Goal: Task Accomplishment & Management: Complete application form

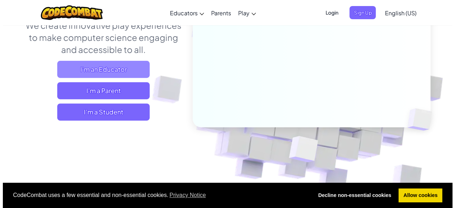
scroll to position [104, 0]
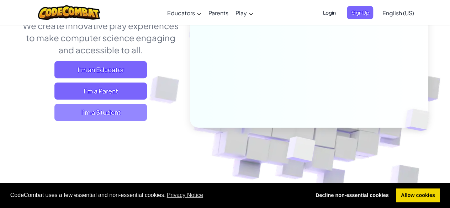
click at [93, 110] on span "I'm a Student" at bounding box center [100, 112] width 92 height 17
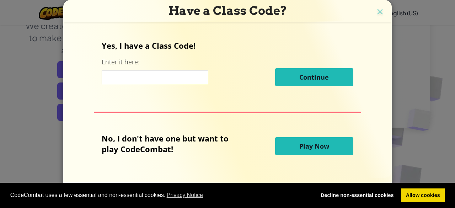
click at [295, 145] on button "Play Now" at bounding box center [314, 146] width 78 height 18
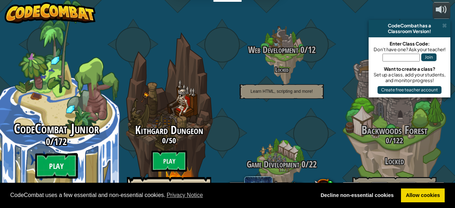
click at [39, 156] on btn "Play" at bounding box center [56, 166] width 43 height 26
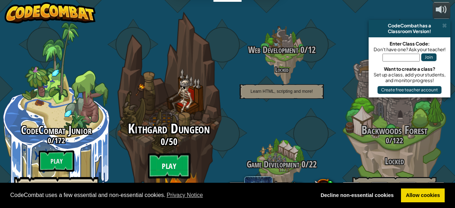
click at [160, 153] on btn "Play" at bounding box center [169, 166] width 43 height 26
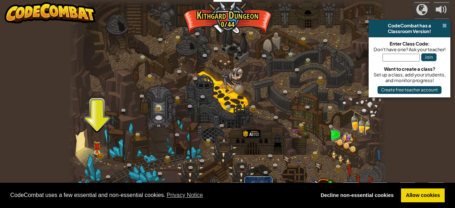
click at [444, 26] on span at bounding box center [444, 26] width 5 height 6
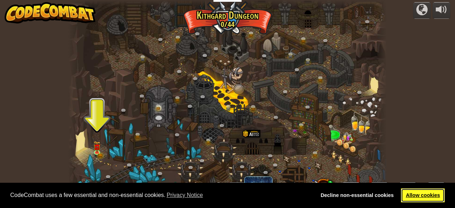
click at [430, 195] on link "Allow cookies" at bounding box center [423, 195] width 44 height 14
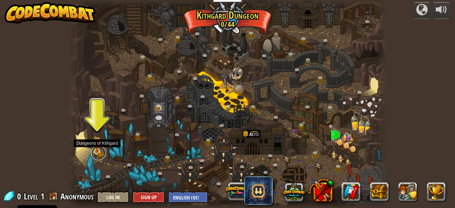
click at [100, 153] on link at bounding box center [98, 153] width 14 height 14
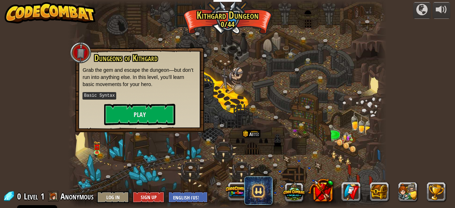
click at [120, 101] on div "Dungeons of [PERSON_NAME] Grab the gem and escape the dungeon—but don’t run int…" at bounding box center [139, 89] width 114 height 72
click at [143, 116] on button "Play" at bounding box center [139, 114] width 71 height 21
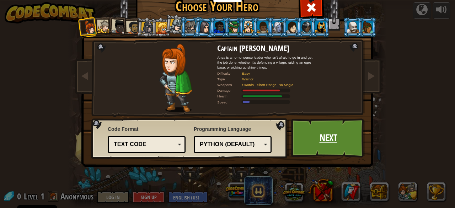
click at [304, 138] on link "Next" at bounding box center [328, 137] width 74 height 39
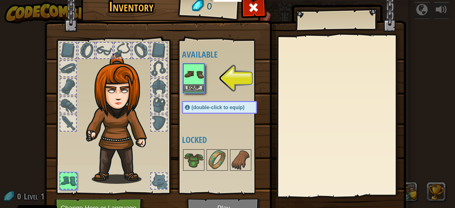
click at [193, 77] on img at bounding box center [194, 74] width 20 height 20
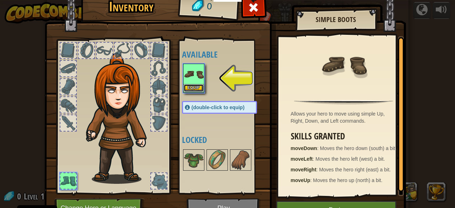
click at [189, 89] on button "Equip" at bounding box center [194, 87] width 20 height 7
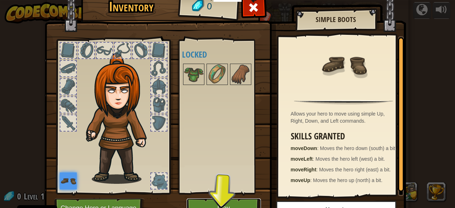
click at [220, 201] on button "Play" at bounding box center [224, 208] width 74 height 20
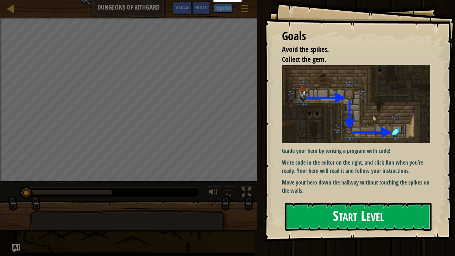
click at [309, 208] on button "Start Level" at bounding box center [358, 217] width 146 height 28
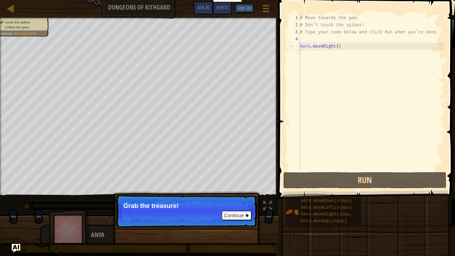
drag, startPoint x: 230, startPoint y: 217, endPoint x: 202, endPoint y: 214, distance: 28.6
click at [202, 208] on p "Continue Grab the treasure!" at bounding box center [186, 211] width 141 height 33
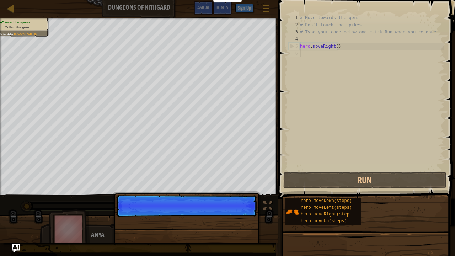
scroll to position [3, 0]
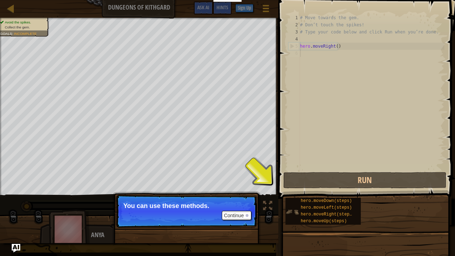
click at [290, 207] on img at bounding box center [293, 212] width 14 height 14
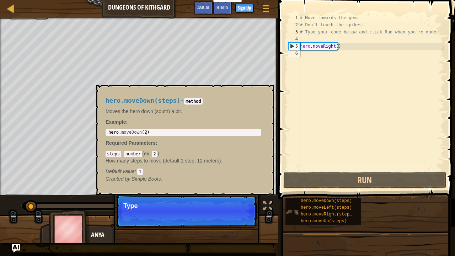
click at [291, 208] on img at bounding box center [293, 212] width 14 height 14
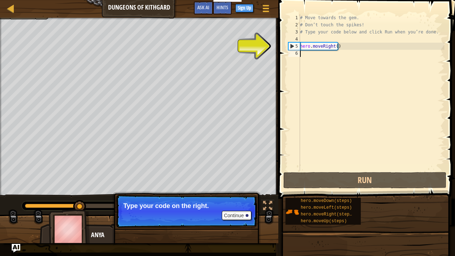
click at [319, 50] on div "# Move towards the gem. # Don’t touch the spikes! # Type your code below and cl…" at bounding box center [372, 99] width 146 height 171
click at [309, 54] on div "# Move towards the gem. # Don’t touch the spikes! # Type your code below and cl…" at bounding box center [372, 99] width 146 height 171
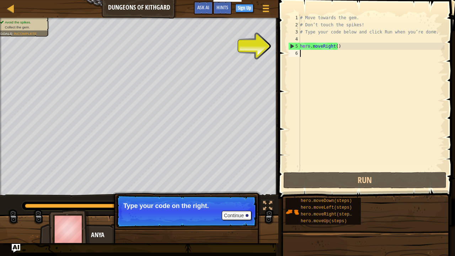
type textarea "d"
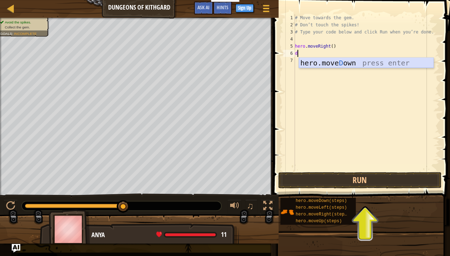
click at [329, 65] on div "hero.[PERSON_NAME] own press enter" at bounding box center [366, 74] width 135 height 32
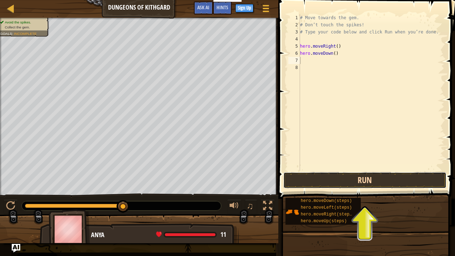
click at [377, 176] on button "Run" at bounding box center [364, 180] width 163 height 16
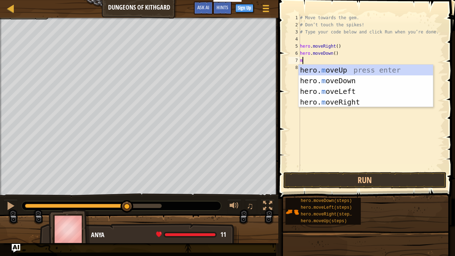
type textarea "mo"
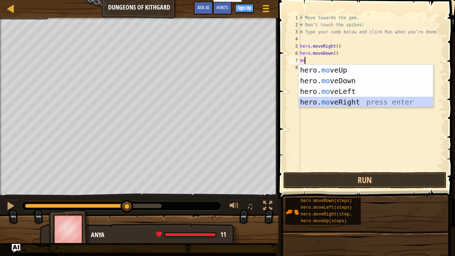
click at [336, 104] on div "hero. mo veUp press enter hero. mo veDown press enter hero. mo veLeft press ent…" at bounding box center [366, 97] width 135 height 64
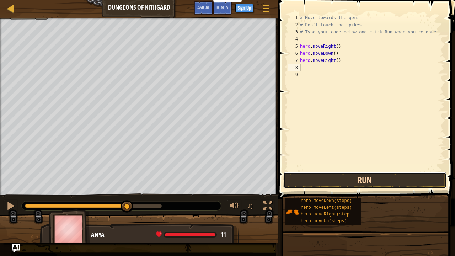
click at [338, 182] on button "Run" at bounding box center [364, 180] width 163 height 16
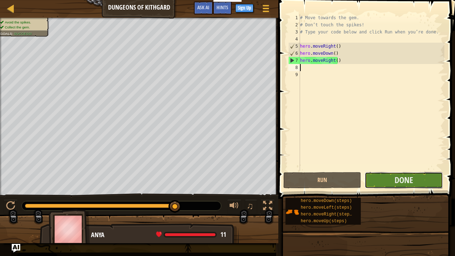
click at [393, 176] on button "Done" at bounding box center [404, 180] width 78 height 16
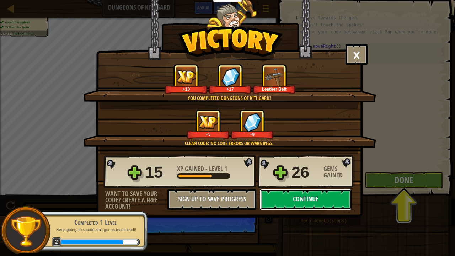
click at [304, 198] on button "Continue" at bounding box center [306, 199] width 92 height 21
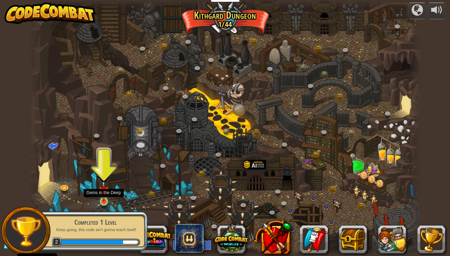
click at [102, 201] on img at bounding box center [104, 191] width 10 height 22
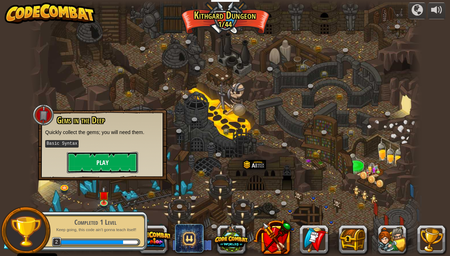
click at [116, 164] on button "Play" at bounding box center [102, 162] width 71 height 21
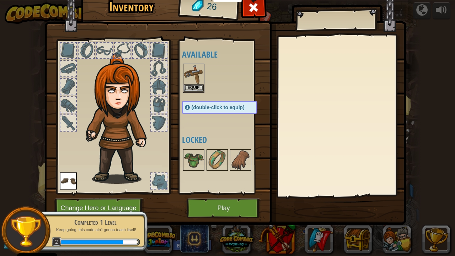
click at [193, 84] on img at bounding box center [194, 74] width 20 height 20
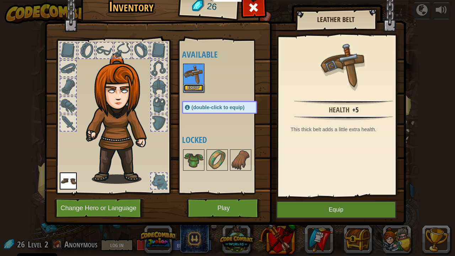
click at [194, 88] on button "Equip" at bounding box center [194, 87] width 20 height 7
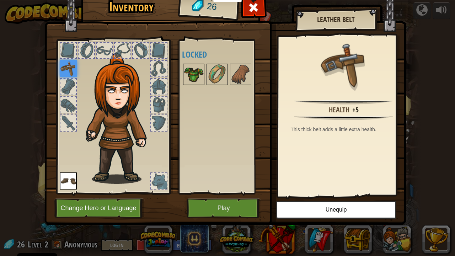
click at [198, 73] on img at bounding box center [194, 74] width 20 height 20
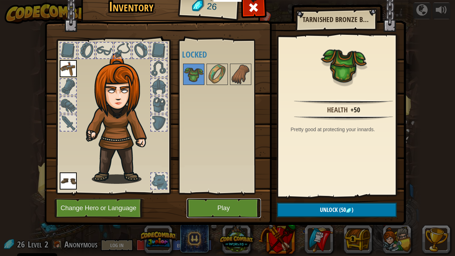
click at [214, 207] on button "Play" at bounding box center [224, 208] width 74 height 20
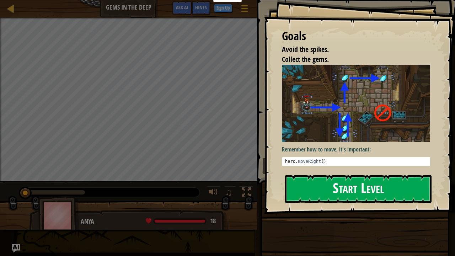
click at [356, 181] on button "Start Level" at bounding box center [358, 189] width 146 height 28
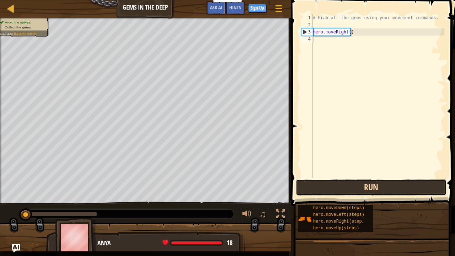
click at [352, 186] on button "Run" at bounding box center [371, 187] width 151 height 16
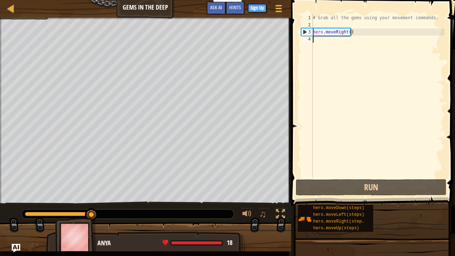
click at [358, 42] on div "# Grab all the gems using your movement commands. hero . moveRight ( )" at bounding box center [377, 103] width 133 height 178
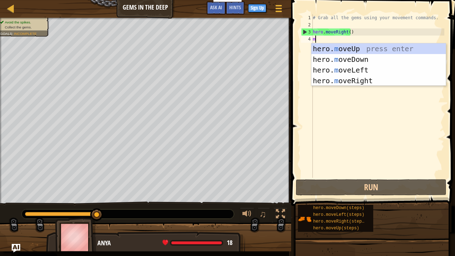
scroll to position [3, 0]
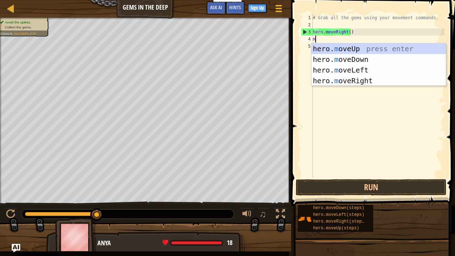
type textarea "mo"
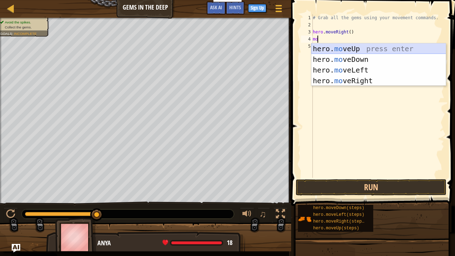
click at [360, 48] on div "hero. mo veUp press enter hero. mo veDown press enter hero. mo veLeft press ent…" at bounding box center [378, 75] width 135 height 64
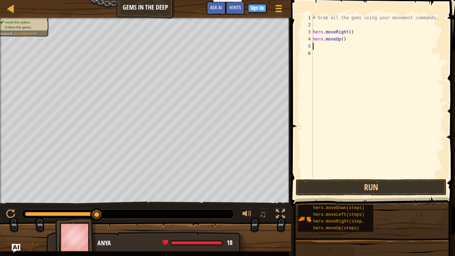
click at [360, 48] on div "# Grab all the gems using your movement commands. hero . moveRight ( ) hero . m…" at bounding box center [377, 103] width 133 height 178
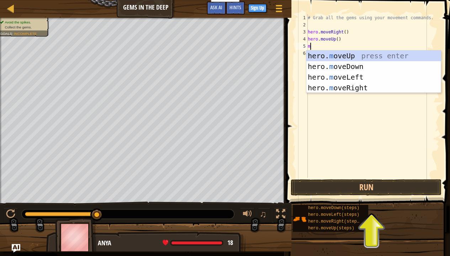
type textarea "mo"
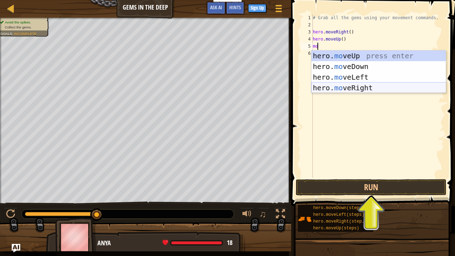
click at [369, 87] on div "hero. mo veUp press enter hero. mo veDown press enter hero. mo veLeft press ent…" at bounding box center [378, 82] width 135 height 64
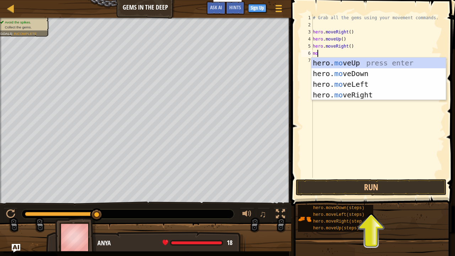
type textarea "mo"
click at [348, 50] on div "# Grab all the gems using your movement commands. hero . moveRight ( ) hero . m…" at bounding box center [377, 103] width 133 height 178
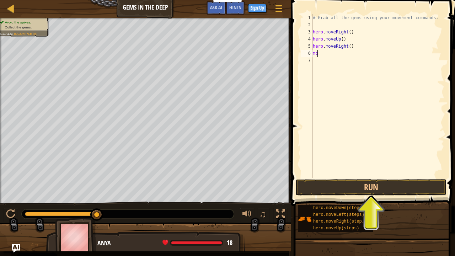
click at [336, 59] on div "# Grab all the gems using your movement commands. hero . moveRight ( ) hero . m…" at bounding box center [377, 103] width 133 height 178
type textarea "mo"
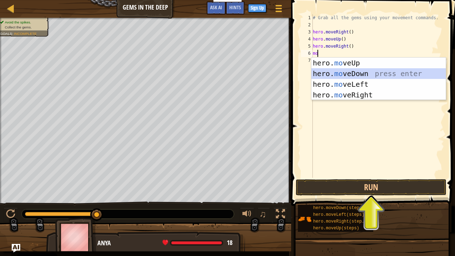
click at [364, 75] on div "hero. mo veUp press enter hero. mo veDown press enter hero. mo veLeft press ent…" at bounding box center [378, 90] width 135 height 64
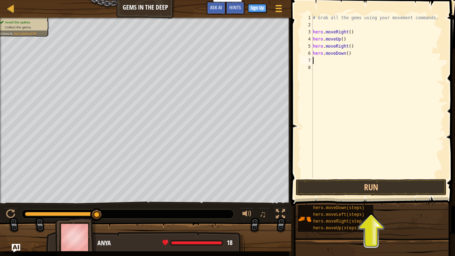
type textarea "m"
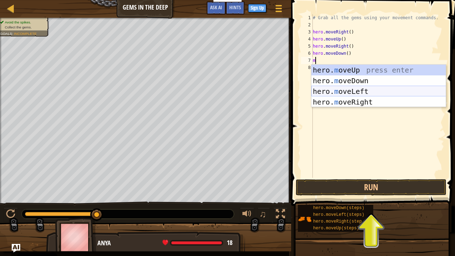
click at [347, 92] on div "hero. m oveUp press enter hero. m oveDown press enter hero. m oveLeft press ent…" at bounding box center [378, 97] width 135 height 64
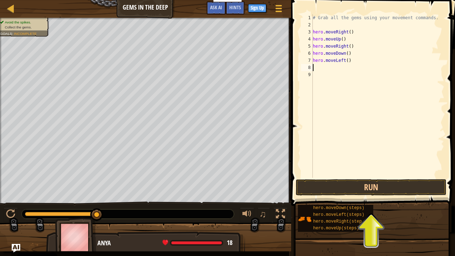
type textarea "m"
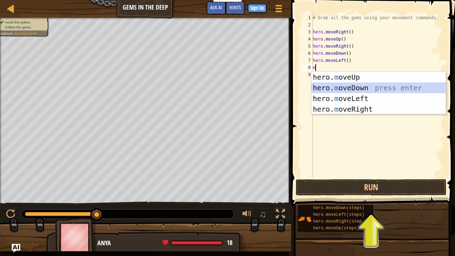
click at [360, 87] on div "hero. m oveUp press enter hero. m oveDown press enter hero. m oveLeft press ent…" at bounding box center [378, 104] width 135 height 64
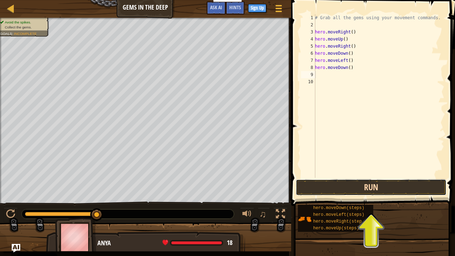
click at [349, 191] on button "Run" at bounding box center [371, 187] width 151 height 16
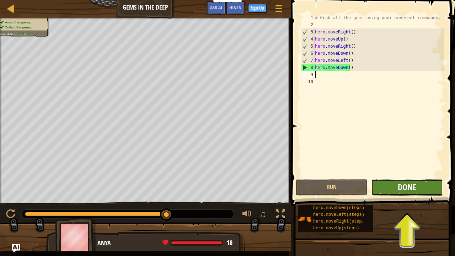
click at [402, 184] on span "Done" at bounding box center [407, 186] width 18 height 11
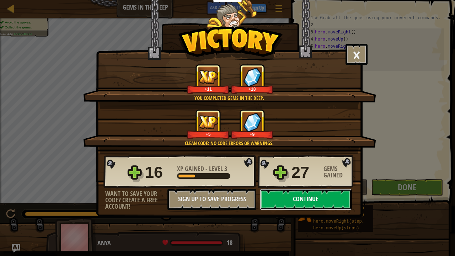
click at [311, 200] on button "Continue" at bounding box center [306, 199] width 92 height 21
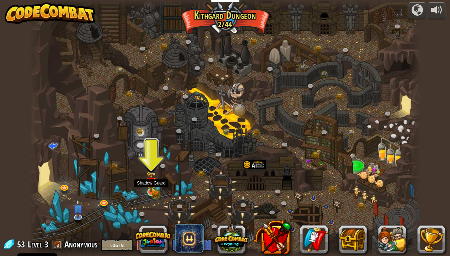
click at [151, 191] on img at bounding box center [151, 181] width 10 height 21
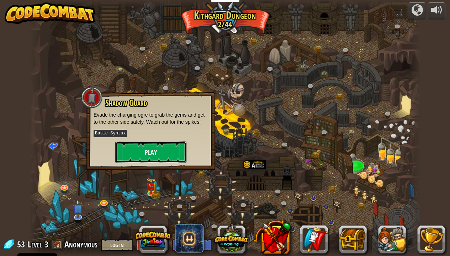
click at [161, 157] on button "Play" at bounding box center [150, 152] width 71 height 21
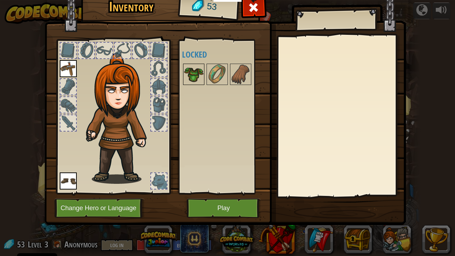
click at [197, 81] on img at bounding box center [194, 74] width 20 height 20
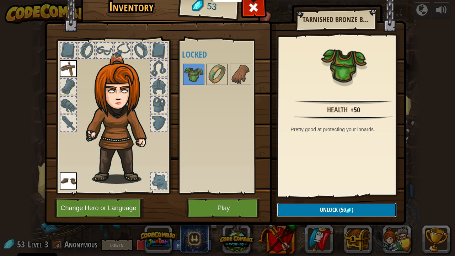
click at [305, 208] on button "Unlock (50 )" at bounding box center [337, 210] width 120 height 15
click at [309, 208] on button "Confirm" at bounding box center [337, 210] width 120 height 15
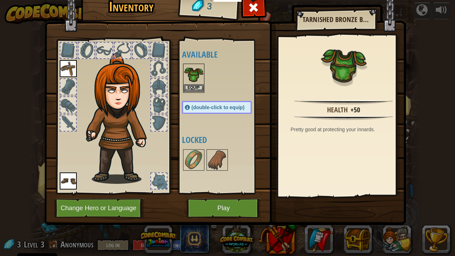
click at [190, 83] on img at bounding box center [194, 74] width 20 height 20
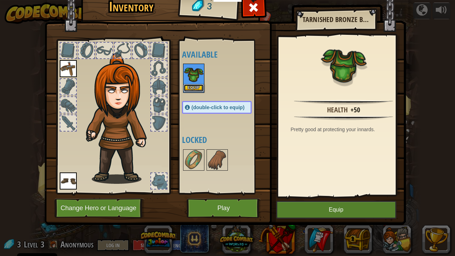
click at [194, 88] on button "Equip" at bounding box center [194, 87] width 20 height 7
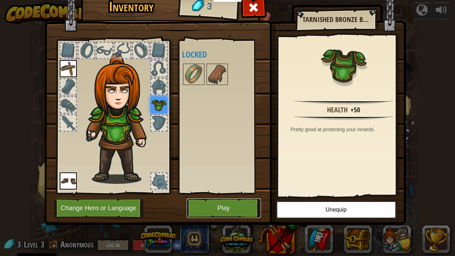
click at [233, 206] on button "Play" at bounding box center [224, 208] width 74 height 20
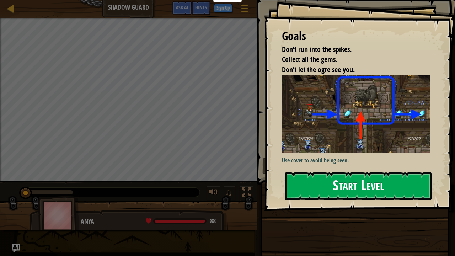
click at [368, 182] on button "Start Level" at bounding box center [358, 186] width 146 height 28
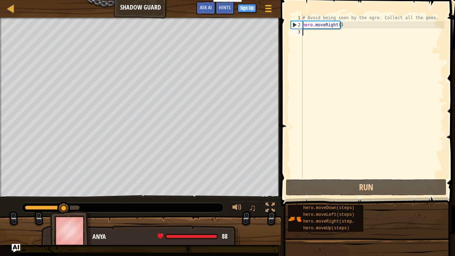
type textarea "m"
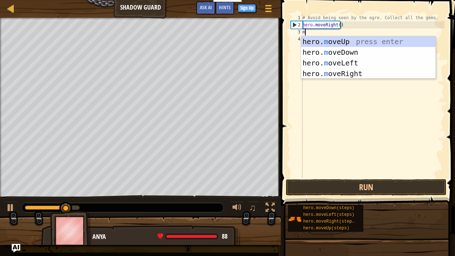
scroll to position [3, 0]
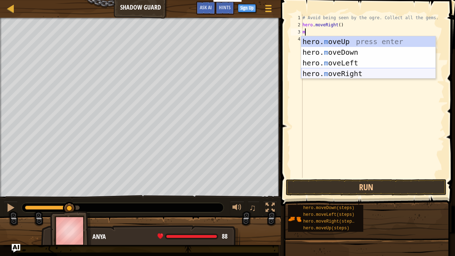
click at [357, 73] on div "hero. m oveUp press enter hero. m oveDown press enter hero. m oveLeft press ent…" at bounding box center [368, 68] width 135 height 64
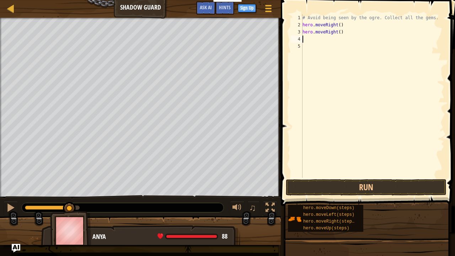
click at [342, 35] on div "# Avoid being seen by the ogre. Collect all the gems. hero . moveRight ( ) hero…" at bounding box center [372, 103] width 143 height 178
type textarea "h"
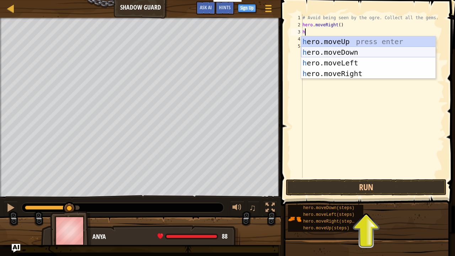
click at [351, 53] on div "h ero.moveUp press enter h ero.moveDown press enter h ero.moveLeft press enter …" at bounding box center [368, 68] width 135 height 64
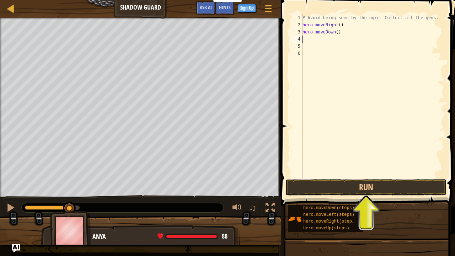
type textarea "m"
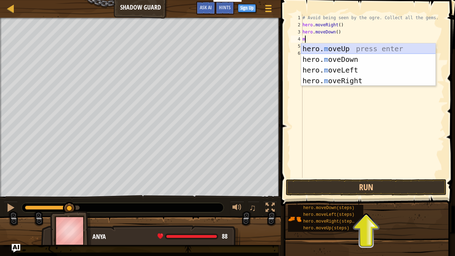
click at [332, 48] on div "hero. m oveUp press enter hero. m oveDown press enter hero. m oveLeft press ent…" at bounding box center [368, 75] width 135 height 64
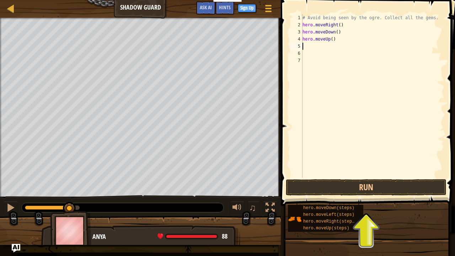
click at [308, 63] on div "# Avoid being seen by the ogre. Collect all the gems. hero . moveRight ( ) hero…" at bounding box center [372, 103] width 143 height 178
click at [306, 44] on div "# Avoid being seen by the ogre. Collect all the gems. hero . moveRight ( ) hero…" at bounding box center [372, 103] width 143 height 178
type textarea "h"
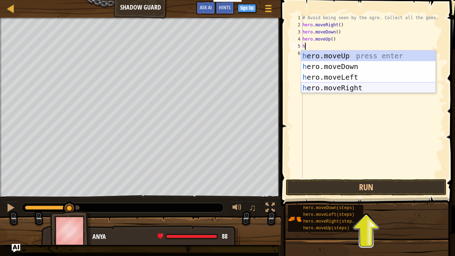
click at [353, 88] on div "h ero.moveUp press enter h ero.moveDown press enter h ero.moveLeft press enter …" at bounding box center [368, 82] width 135 height 64
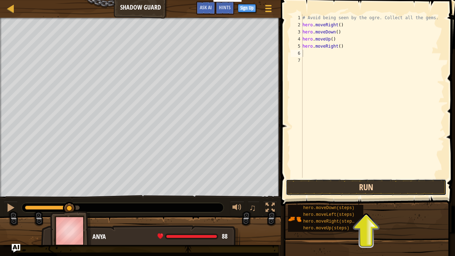
click at [348, 188] on button "Run" at bounding box center [366, 187] width 161 height 16
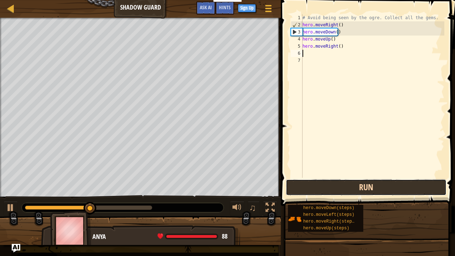
click at [315, 183] on button "Run" at bounding box center [366, 187] width 161 height 16
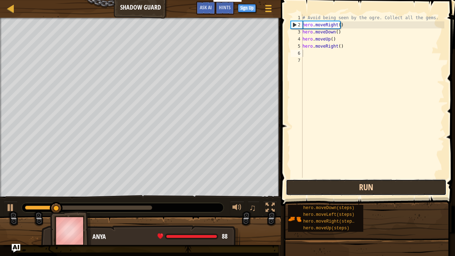
click at [315, 183] on button "Run" at bounding box center [366, 187] width 161 height 16
click at [315, 183] on button "Running" at bounding box center [366, 187] width 161 height 16
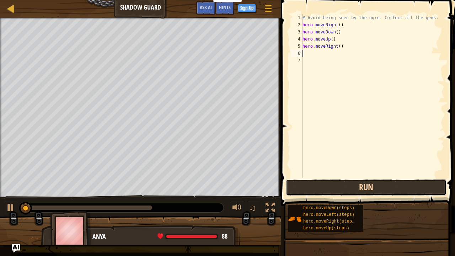
click at [315, 183] on button "Run" at bounding box center [366, 187] width 161 height 16
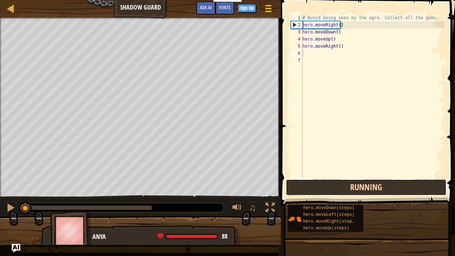
click at [315, 183] on button "Running" at bounding box center [366, 187] width 161 height 16
click at [315, 183] on button "Run" at bounding box center [366, 187] width 161 height 16
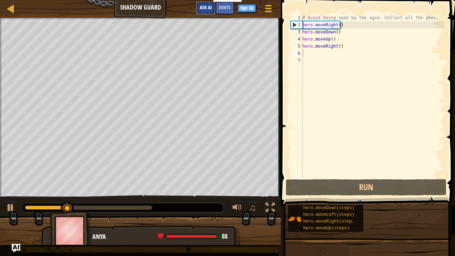
click at [201, 4] on button "Ask AI" at bounding box center [205, 7] width 19 height 13
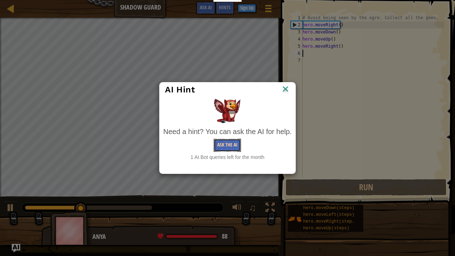
click at [220, 142] on button "Ask the AI" at bounding box center [227, 145] width 27 height 13
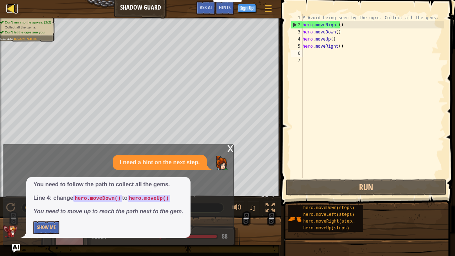
click at [11, 7] on div at bounding box center [10, 8] width 9 height 9
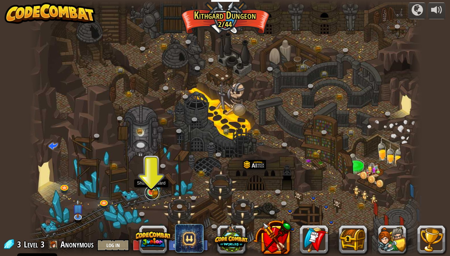
click at [151, 193] on link at bounding box center [152, 193] width 14 height 14
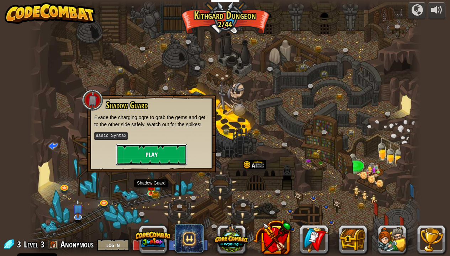
click at [158, 150] on button "Play" at bounding box center [151, 154] width 71 height 21
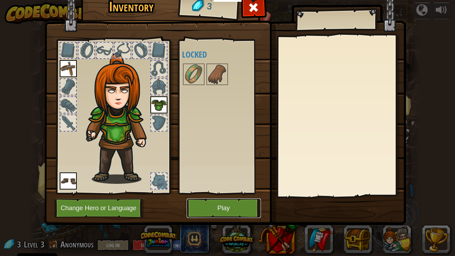
click at [224, 208] on button "Play" at bounding box center [224, 208] width 74 height 20
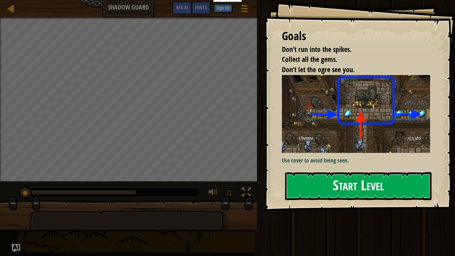
click at [329, 138] on div "Goals Don’t run into the spikes. Collect all the gems. Don’t let the ogre see y…" at bounding box center [359, 105] width 191 height 211
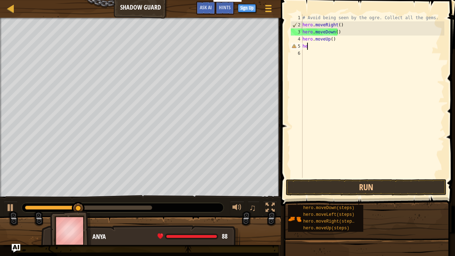
type textarea "h"
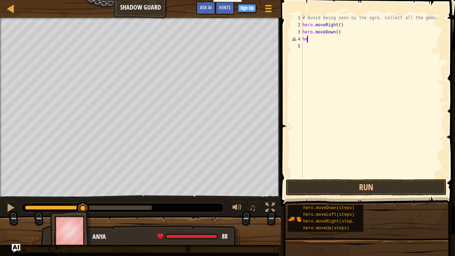
type textarea "h"
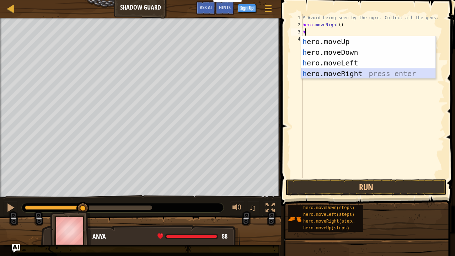
click at [347, 76] on div "h ero.moveUp press enter h ero.moveDown press enter h ero.moveLeft press enter …" at bounding box center [368, 68] width 135 height 64
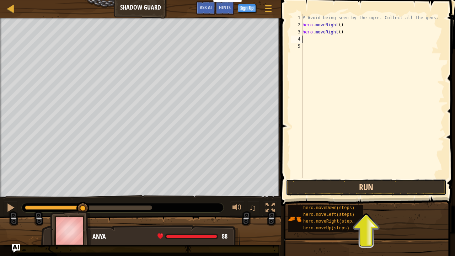
click at [326, 186] on button "Run" at bounding box center [366, 187] width 161 height 16
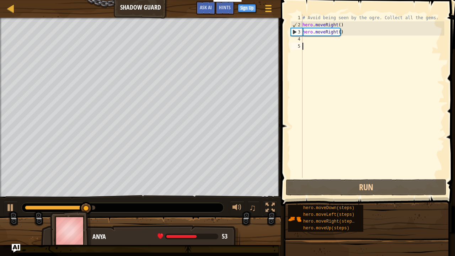
click at [325, 43] on div "# Avoid being seen by the ogre. Collect all the gems. hero . moveRight ( ) hero…" at bounding box center [372, 103] width 143 height 178
click at [320, 40] on div "# Avoid being seen by the ogre. Collect all the gems. hero . moveRight ( ) hero…" at bounding box center [372, 103] width 143 height 178
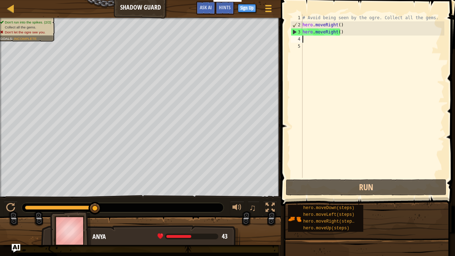
type textarea "h"
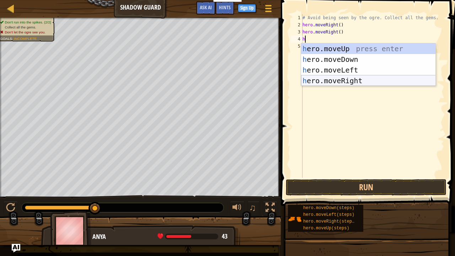
click at [346, 79] on div "h ero.moveUp press enter h ero.moveDown press enter h ero.moveLeft press enter …" at bounding box center [368, 75] width 135 height 64
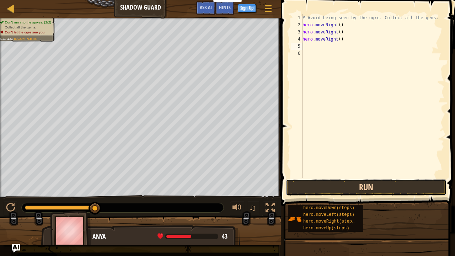
click at [334, 185] on button "Run" at bounding box center [366, 187] width 161 height 16
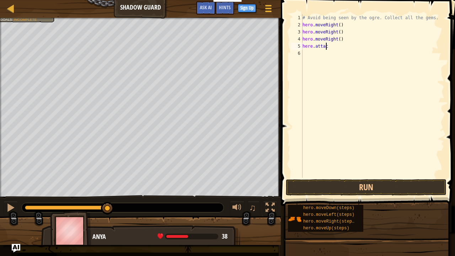
scroll to position [3, 2]
click at [344, 185] on button "Run" at bounding box center [366, 187] width 161 height 16
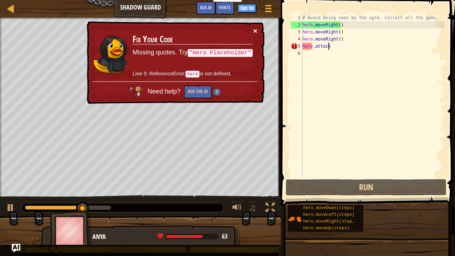
click at [256, 29] on button "×" at bounding box center [255, 30] width 4 height 7
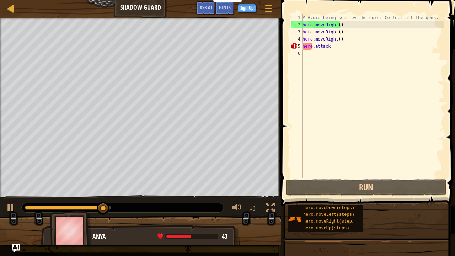
click at [309, 48] on div "# Avoid being seen by the ogre. Collect all the gems. hero . moveRight ( ) hero…" at bounding box center [372, 103] width 143 height 178
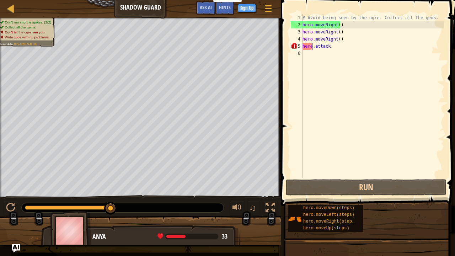
drag, startPoint x: 312, startPoint y: 48, endPoint x: 285, endPoint y: 76, distance: 38.7
click at [285, 76] on span at bounding box center [369, 92] width 180 height 227
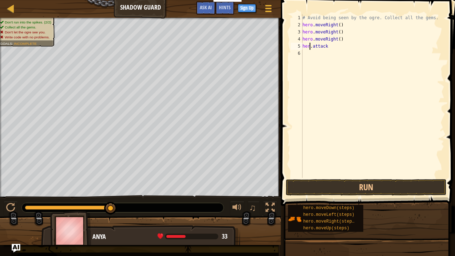
type textarea "hero.attack"
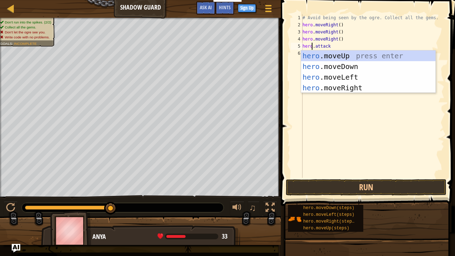
scroll to position [3, 1]
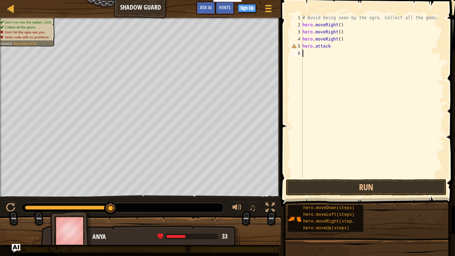
scroll to position [3, 0]
click at [332, 186] on button "Run" at bounding box center [366, 187] width 161 height 16
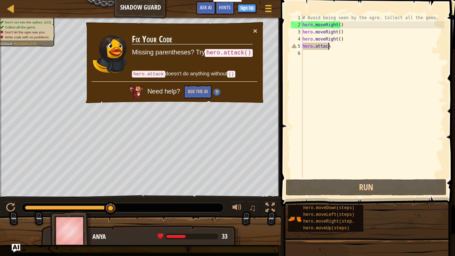
click at [329, 48] on div "# Avoid being seen by the ogre. Collect all the gems. hero . moveRight ( ) hero…" at bounding box center [372, 103] width 143 height 178
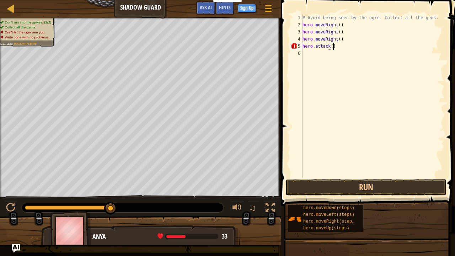
scroll to position [3, 2]
type textarea "hero.attack()"
click at [332, 197] on div "Hints hero.attack() 1 2 3 4 5 6 # Avoid being seen by the ogre. Collect all the…" at bounding box center [367, 126] width 176 height 252
click at [332, 193] on button "Run" at bounding box center [366, 187] width 161 height 16
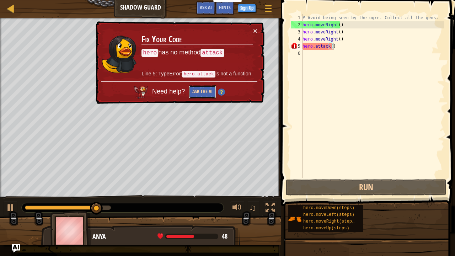
click at [202, 91] on button "Ask the AI" at bounding box center [202, 91] width 27 height 13
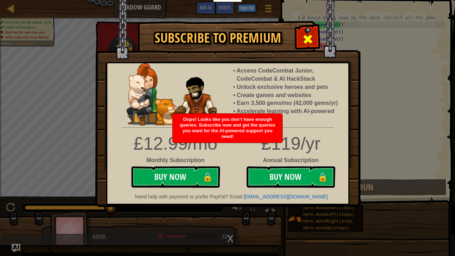
click at [308, 40] on span at bounding box center [307, 38] width 11 height 11
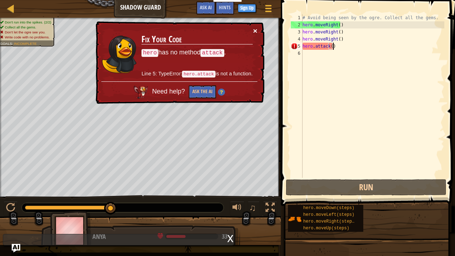
click at [255, 28] on button "×" at bounding box center [255, 30] width 4 height 7
click at [253, 28] on button "×" at bounding box center [255, 30] width 4 height 7
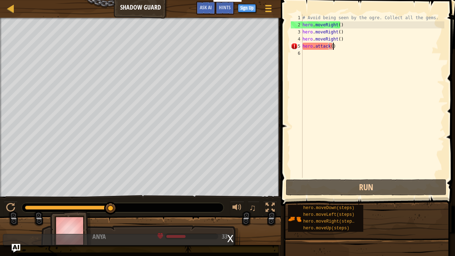
click at [348, 52] on div "# Avoid being seen by the ogre. Collect all the gems. hero . moveRight ( ) hero…" at bounding box center [372, 103] width 143 height 178
click at [337, 49] on div "# Avoid being seen by the ogre. Collect all the gems. hero . moveRight ( ) hero…" at bounding box center [372, 103] width 143 height 178
click at [336, 35] on div "# Avoid being seen by the ogre. Collect all the gems. hero . moveRight ( ) hero…" at bounding box center [372, 103] width 143 height 178
click at [340, 35] on div "# Avoid being seen by the ogre. Collect all the gems. hero . moveRight ( ) hero…" at bounding box center [372, 103] width 143 height 178
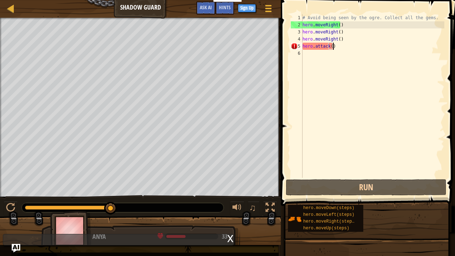
click at [340, 43] on div "# Avoid being seen by the ogre. Collect all the gems. hero . moveRight ( ) hero…" at bounding box center [372, 103] width 143 height 178
type textarea "hero.attack()"
click at [336, 45] on div "# Avoid being seen by the ogre. Collect all the gems. hero . moveRight ( ) hero…" at bounding box center [372, 103] width 143 height 178
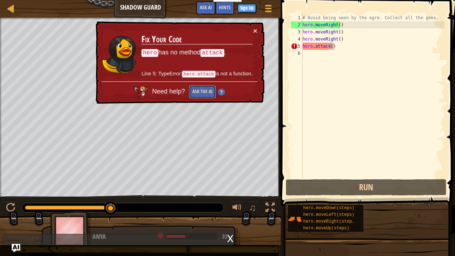
click at [200, 92] on button "Ask the AI" at bounding box center [202, 91] width 27 height 13
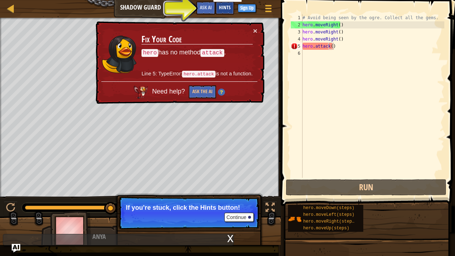
click at [226, 8] on span "Hints" at bounding box center [225, 7] width 12 height 7
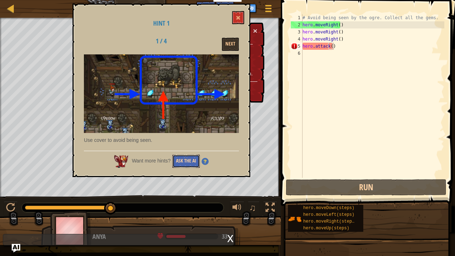
click at [191, 164] on button "Ask the AI" at bounding box center [185, 161] width 27 height 13
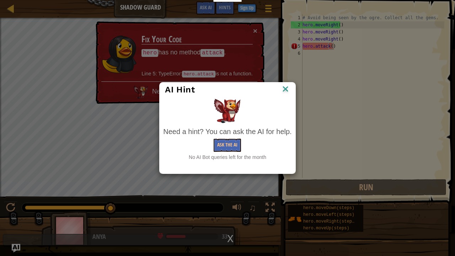
click at [283, 92] on img at bounding box center [285, 89] width 9 height 11
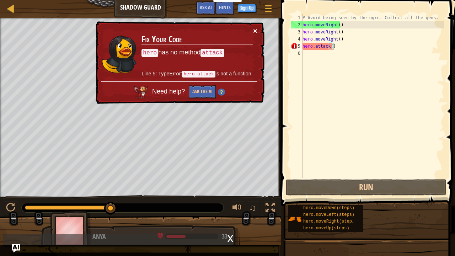
click at [255, 33] on button "×" at bounding box center [255, 30] width 4 height 7
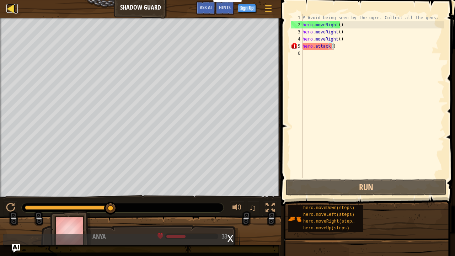
click at [11, 10] on div at bounding box center [10, 8] width 9 height 9
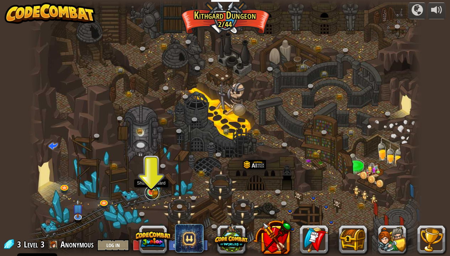
click at [150, 193] on link at bounding box center [152, 193] width 14 height 14
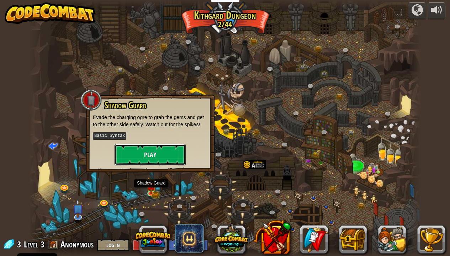
click at [156, 160] on button "Play" at bounding box center [149, 154] width 71 height 21
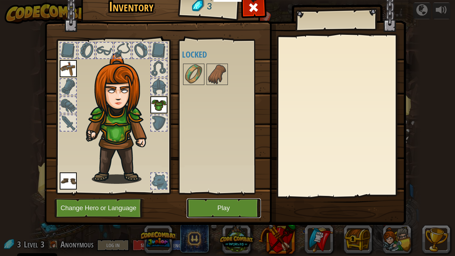
click at [209, 208] on button "Play" at bounding box center [224, 208] width 74 height 20
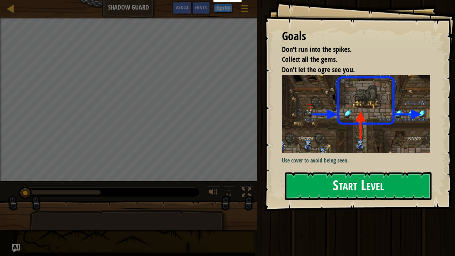
click at [362, 138] on img at bounding box center [359, 114] width 154 height 78
click at [361, 181] on button "Start Level" at bounding box center [358, 186] width 146 height 28
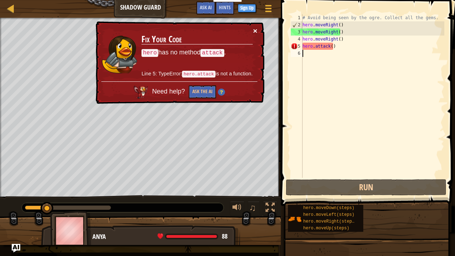
click at [256, 31] on button "×" at bounding box center [255, 30] width 4 height 7
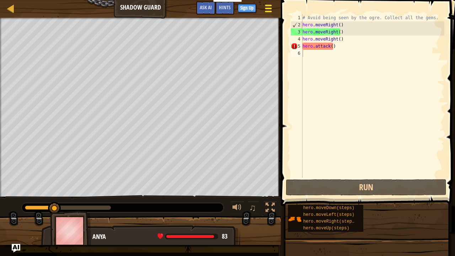
click at [263, 5] on div at bounding box center [268, 8] width 10 height 10
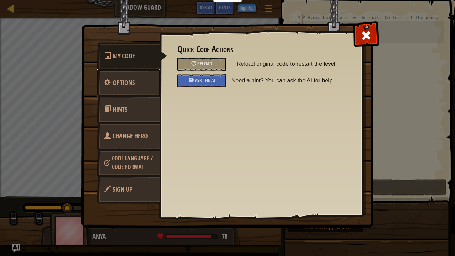
click at [123, 81] on span "Options" at bounding box center [124, 82] width 22 height 9
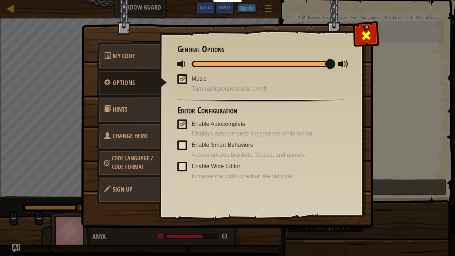
click at [372, 33] on div at bounding box center [366, 34] width 22 height 22
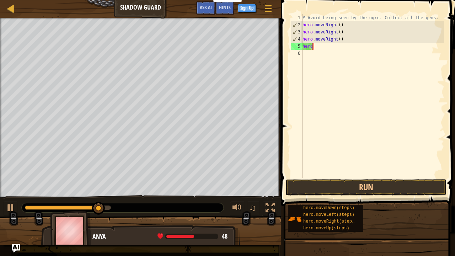
type textarea "h"
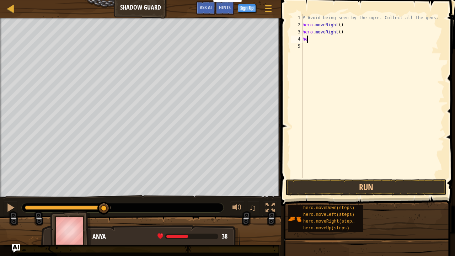
type textarea "h"
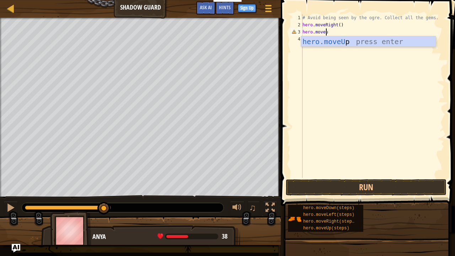
type textarea "hero.moveup"
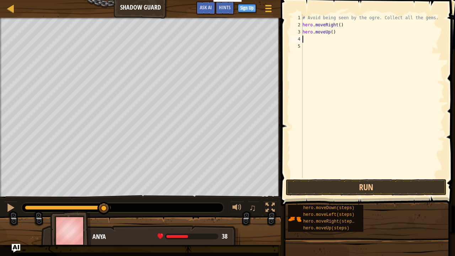
click at [319, 50] on div "# Avoid being seen by the ogre. Collect all the gems. hero . moveRight ( ) hero…" at bounding box center [372, 103] width 143 height 178
click at [348, 186] on button "Run" at bounding box center [366, 187] width 161 height 16
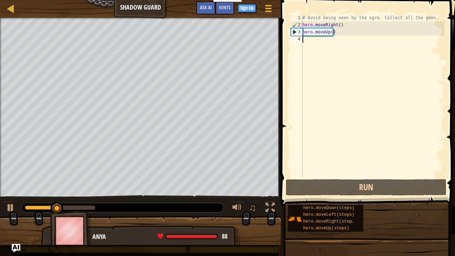
click at [334, 36] on div "# Avoid being seen by the ogre. Collect all the gems. hero . moveRight ( ) hero…" at bounding box center [372, 103] width 143 height 178
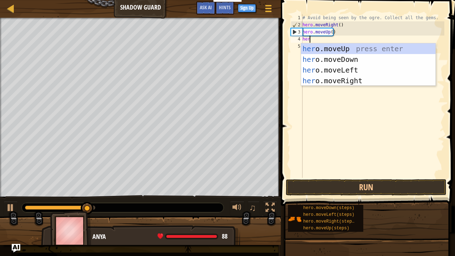
type textarea "hero"
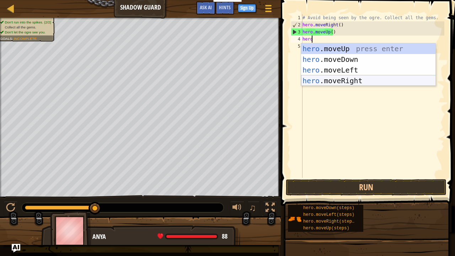
click at [348, 78] on div "hero .moveUp press enter hero .moveDown press enter hero .moveLeft press enter …" at bounding box center [368, 75] width 135 height 64
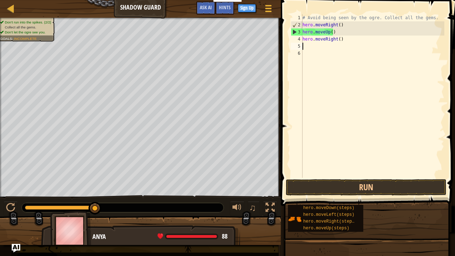
scroll to position [3, 0]
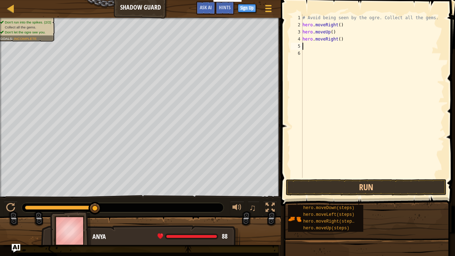
click at [306, 55] on div "# Avoid being seen by the ogre. Collect all the gems. hero . moveRight ( ) hero…" at bounding box center [372, 103] width 143 height 178
click at [306, 46] on div "# Avoid being seen by the ogre. Collect all the gems. hero . moveRight ( ) hero…" at bounding box center [372, 103] width 143 height 178
type textarea "m"
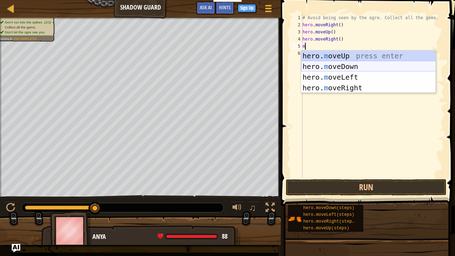
click at [329, 68] on div "hero. m oveUp press enter hero. m oveDown press enter hero. m oveLeft press ent…" at bounding box center [368, 82] width 135 height 64
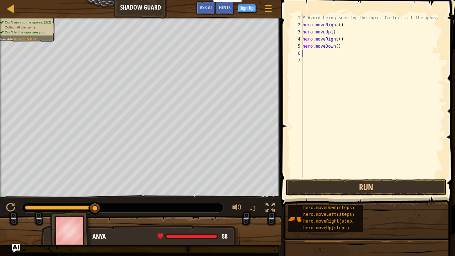
click at [327, 58] on div "# Avoid being seen by the ogre. Collect all the gems. hero . moveRight ( ) hero…" at bounding box center [372, 103] width 143 height 178
type textarea "m"
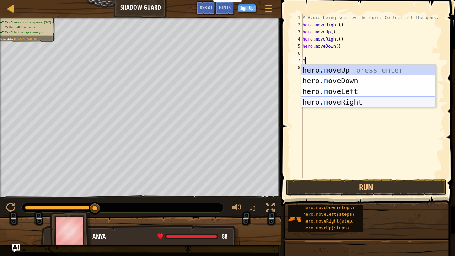
click at [321, 100] on div "hero. m oveUp press enter hero. m oveDown press enter hero. m oveLeft press ent…" at bounding box center [368, 97] width 135 height 64
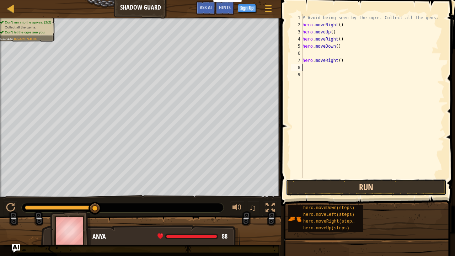
click at [351, 185] on button "Run" at bounding box center [366, 187] width 161 height 16
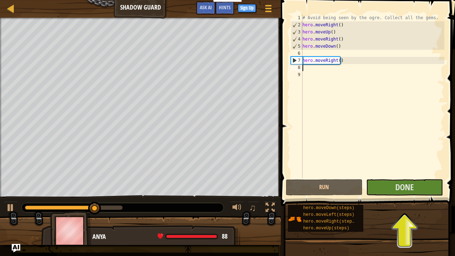
click at [317, 53] on div "# Avoid being seen by the ogre. Collect all the gems. hero . moveRight ( ) hero…" at bounding box center [372, 103] width 143 height 178
type textarea "hero.moveDown()"
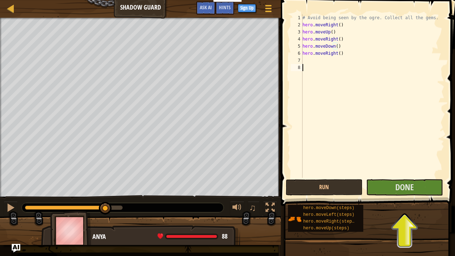
click at [315, 66] on div "# Avoid being seen by the ogre. Collect all the gems. hero . moveRight ( ) hero…" at bounding box center [372, 103] width 143 height 178
click at [390, 189] on button "Done" at bounding box center [404, 187] width 77 height 16
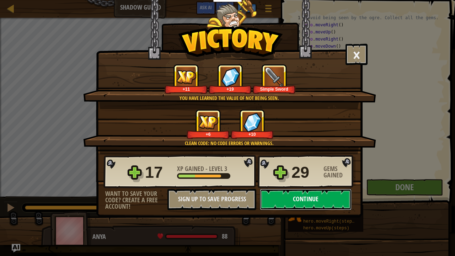
click at [308, 203] on button "Continue" at bounding box center [306, 199] width 92 height 21
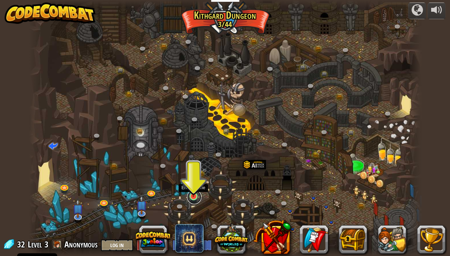
click at [197, 198] on link at bounding box center [194, 197] width 14 height 14
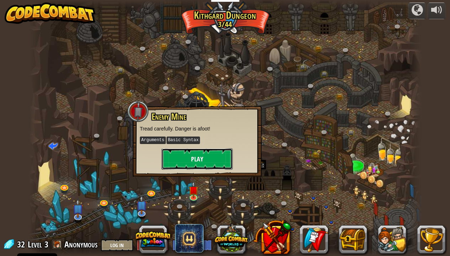
click at [210, 164] on button "Play" at bounding box center [196, 158] width 71 height 21
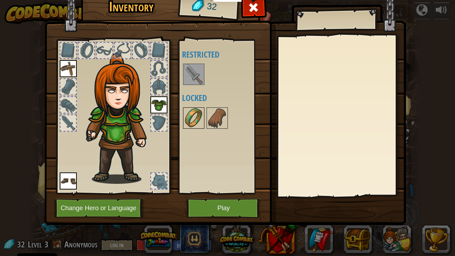
click at [191, 116] on img at bounding box center [194, 118] width 20 height 20
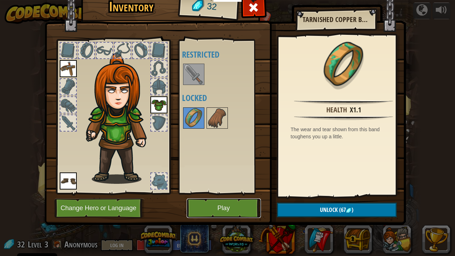
click at [238, 208] on button "Play" at bounding box center [224, 208] width 74 height 20
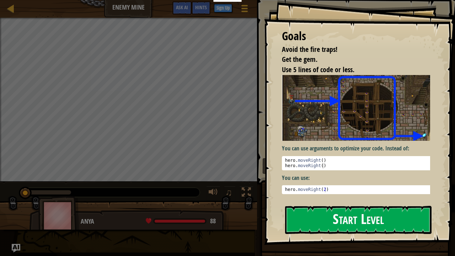
click at [328, 208] on button "Start Level" at bounding box center [358, 220] width 146 height 28
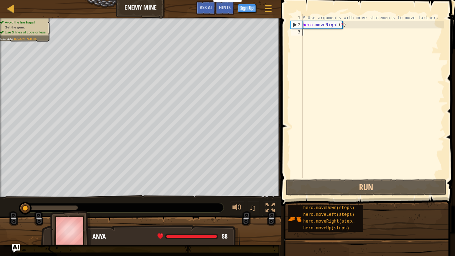
click at [281, 133] on div "Map Enemy Mine Game Menu Done Sign Up Hints Ask AI 1 הההההההההההההההההההההההההה…" at bounding box center [227, 128] width 455 height 256
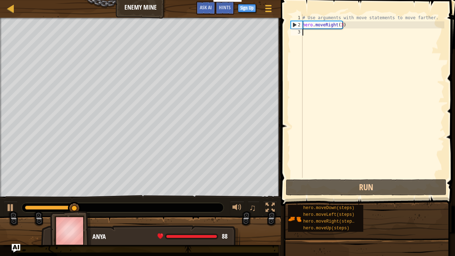
type textarea "m"
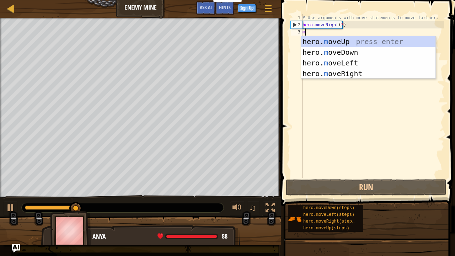
scroll to position [3, 0]
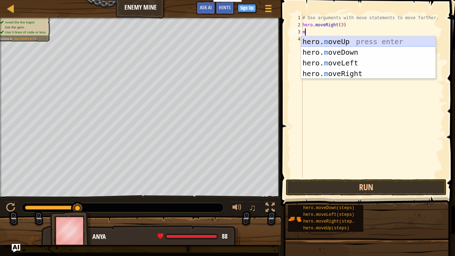
click at [341, 40] on div "hero. m oveUp press enter hero. m oveDown press enter hero. m oveLeft press ent…" at bounding box center [368, 68] width 135 height 64
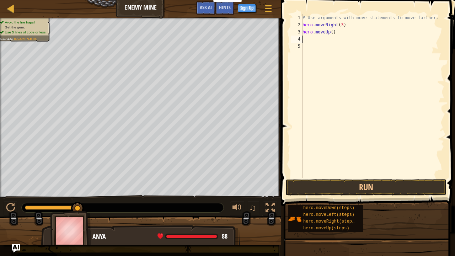
type textarea "m"
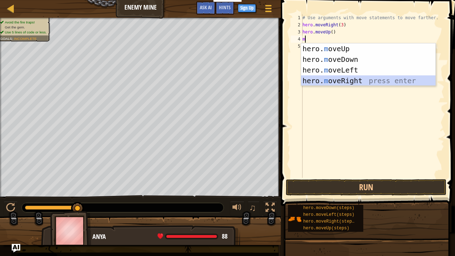
click at [338, 78] on div "hero. m oveUp press enter hero. m oveDown press enter hero. m oveLeft press ent…" at bounding box center [368, 75] width 135 height 64
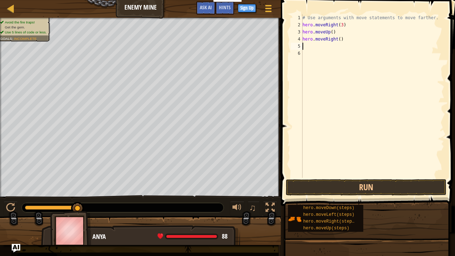
type textarea "m"
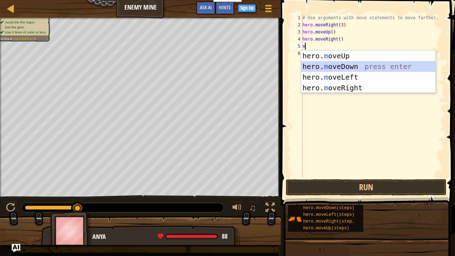
click at [346, 65] on div "hero. m oveUp press enter hero. m oveDown press enter hero. m oveLeft press ent…" at bounding box center [368, 82] width 135 height 64
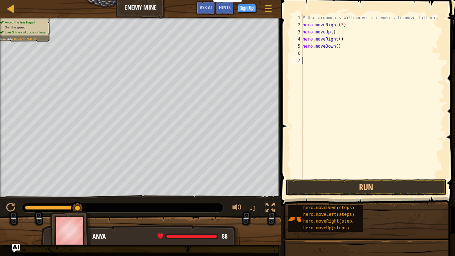
click at [343, 64] on div "# Use arguments with move statements to move farther. hero . moveRight ( 3 ) he…" at bounding box center [372, 103] width 143 height 178
click at [338, 53] on div "# Use arguments with move statements to move farther. hero . moveRight ( 3 ) he…" at bounding box center [372, 103] width 143 height 178
type textarea "m"
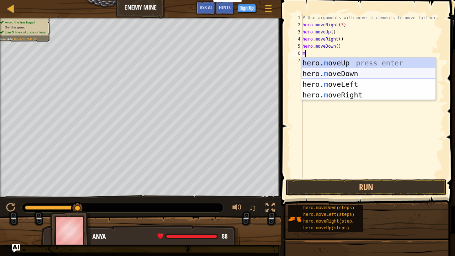
click at [346, 73] on div "hero. m oveUp press enter hero. m oveDown press enter hero. m oveLeft press ent…" at bounding box center [368, 90] width 135 height 64
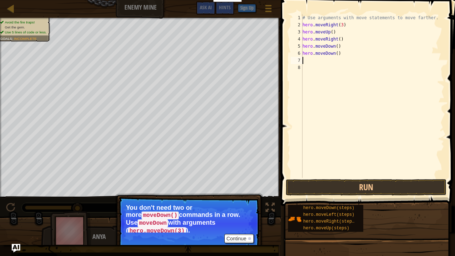
type textarea "m"
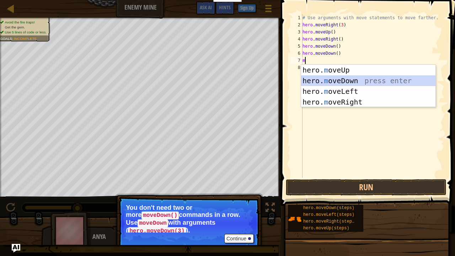
click at [346, 81] on div "hero. m oveUp press enter hero. m oveDown press enter hero. m oveLeft press ent…" at bounding box center [368, 97] width 135 height 64
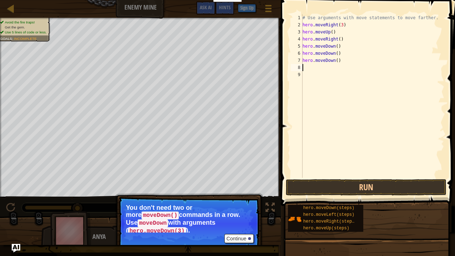
type textarea "h"
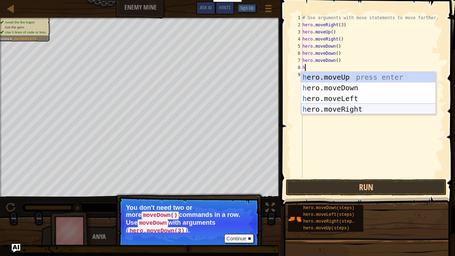
click at [346, 112] on div "h ero.moveUp press enter h ero.moveDown press enter h ero.moveLeft press enter …" at bounding box center [368, 104] width 135 height 64
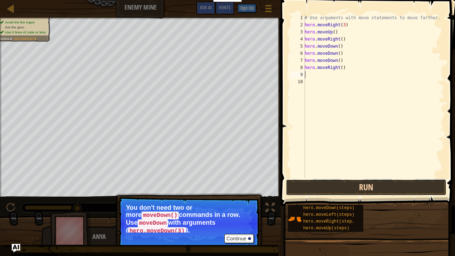
click at [348, 192] on button "Run" at bounding box center [366, 187] width 161 height 16
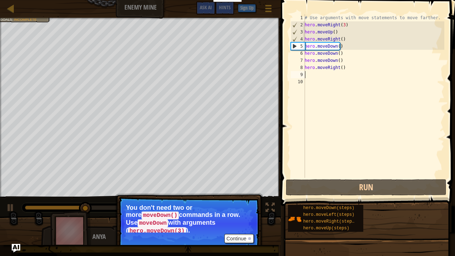
type textarea "m"
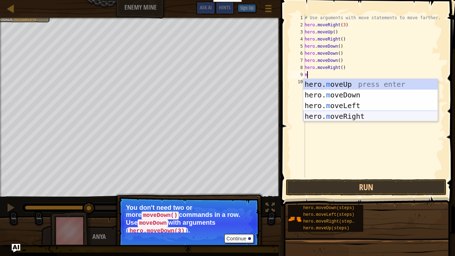
click at [339, 117] on div "hero. m oveUp press enter hero. m oveDown press enter hero. m oveLeft press ent…" at bounding box center [370, 111] width 135 height 64
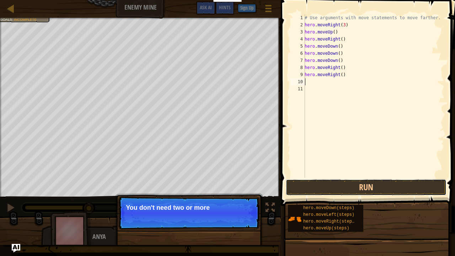
click at [301, 201] on div "Hints 1 2 3 4 5 6 7 8 9 10 11 # Use arguments with move statements to move fart…" at bounding box center [367, 126] width 176 height 252
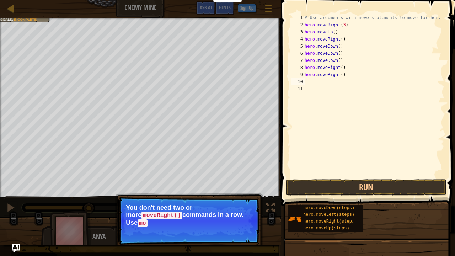
click at [228, 208] on p "Continue You don't need two or more moveRight() commands in a row. Use mo" at bounding box center [188, 221] width 141 height 48
click at [228, 208] on p "You don't need two or more moveRight() commands in a row. Use moveRight" at bounding box center [189, 215] width 126 height 23
click at [282, 208] on div "1 2 3 4 5 6 7 8 9 10 11 # Use arguments with move statements to move farther. h…" at bounding box center [367, 117] width 176 height 227
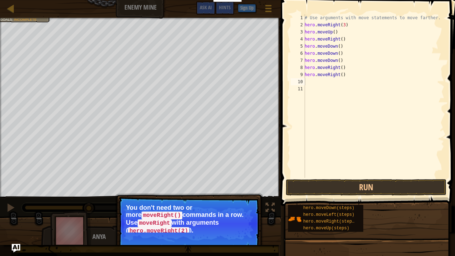
click at [282, 208] on div "1 2 3 4 5 6 7 8 9 10 11 # Use arguments with move statements to move farther. h…" at bounding box center [367, 117] width 176 height 227
click at [294, 208] on div "hero.moveDown(steps) hero.moveLeft(steps) hero.moveRight(steps) hero.moveUp(ste…" at bounding box center [325, 218] width 75 height 27
click at [246, 208] on button "Continue" at bounding box center [239, 238] width 30 height 9
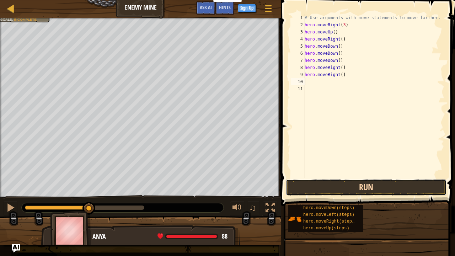
click at [345, 183] on button "Run" at bounding box center [366, 187] width 161 height 16
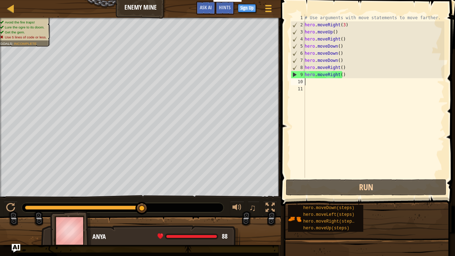
click at [344, 69] on div "# Use arguments with move statements to move farther. hero . moveRight ( 3 ) he…" at bounding box center [373, 103] width 141 height 178
click at [343, 77] on div "# Use arguments with move statements to move farther. hero . moveRight ( 3 ) he…" at bounding box center [373, 103] width 141 height 178
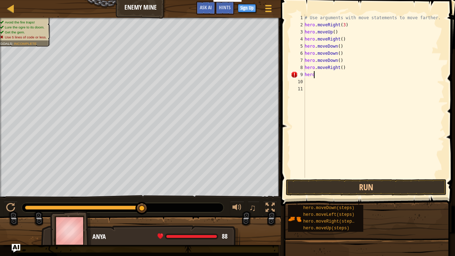
type textarea "h"
click at [335, 47] on div "# Use arguments with move statements to move farther. hero . moveRight ( 3 ) he…" at bounding box center [372, 103] width 143 height 178
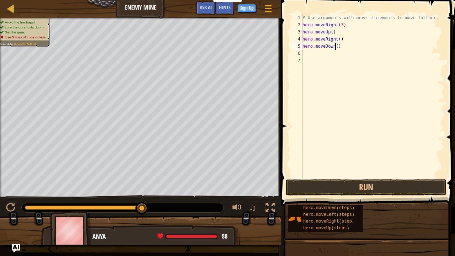
type textarea "hero.moveDown(3)"
click at [331, 53] on div "# Use arguments with move statements to move farther. hero . moveRight ( 3 ) he…" at bounding box center [372, 103] width 143 height 178
type textarea "h"
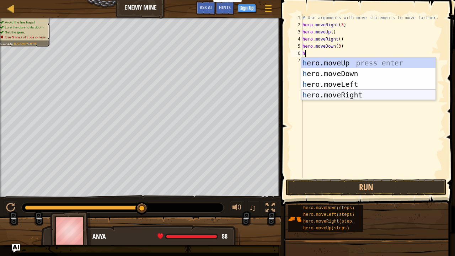
click at [360, 97] on div "h ero.moveUp press enter h ero.moveDown press enter h ero.moveLeft press enter …" at bounding box center [368, 90] width 135 height 64
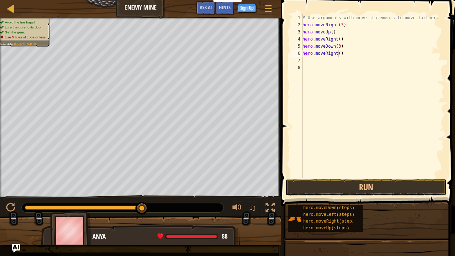
click at [337, 53] on div "# Use arguments with move statements to move farther. hero . moveRight ( 3 ) he…" at bounding box center [372, 103] width 143 height 178
type textarea "hero.moveRight(2)"
click at [357, 187] on button "Run" at bounding box center [366, 187] width 161 height 16
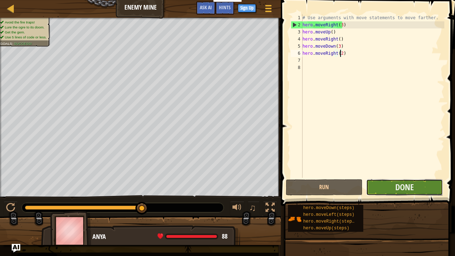
click at [377, 184] on button "Done" at bounding box center [404, 187] width 77 height 16
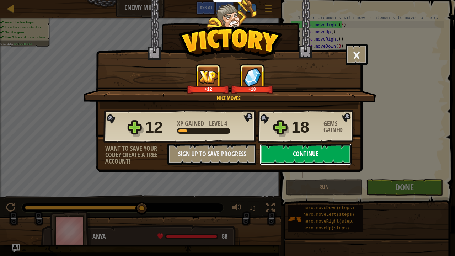
click at [324, 155] on button "Continue" at bounding box center [306, 154] width 92 height 21
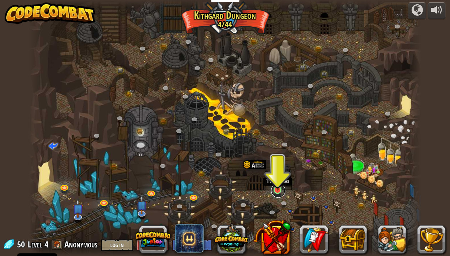
click at [277, 191] on link at bounding box center [278, 190] width 14 height 14
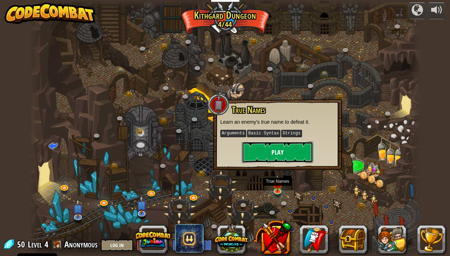
click at [262, 154] on button "Play" at bounding box center [277, 152] width 71 height 21
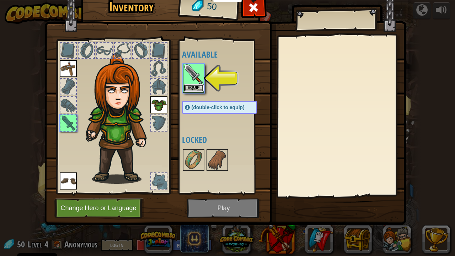
click at [191, 85] on button "Equip" at bounding box center [194, 87] width 20 height 7
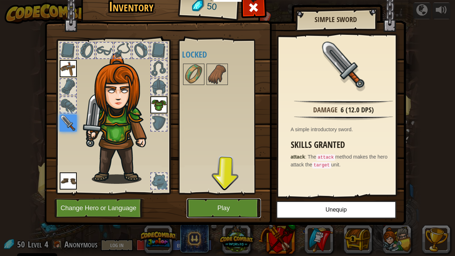
click at [221, 208] on button "Play" at bounding box center [224, 208] width 74 height 20
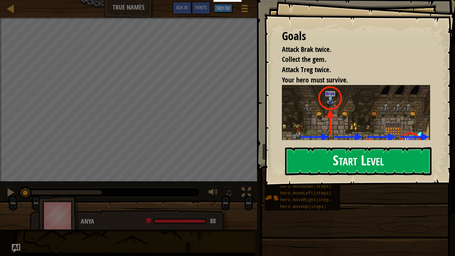
click at [329, 152] on button "Start Level" at bounding box center [358, 161] width 146 height 28
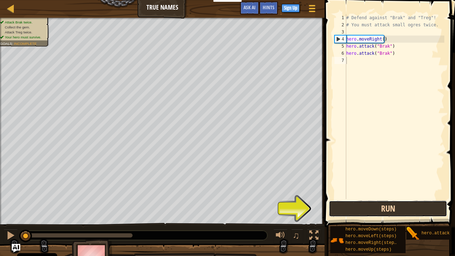
click at [361, 208] on button "Run" at bounding box center [388, 209] width 118 height 16
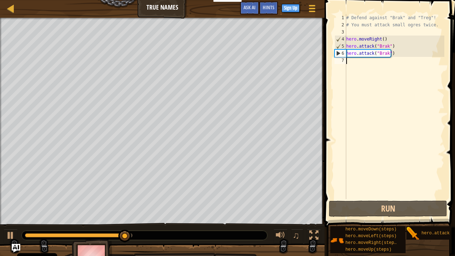
click at [356, 65] on div "# Defend against "Brak" and "Treg"! # You must attack small ogres twice. hero .…" at bounding box center [395, 113] width 100 height 199
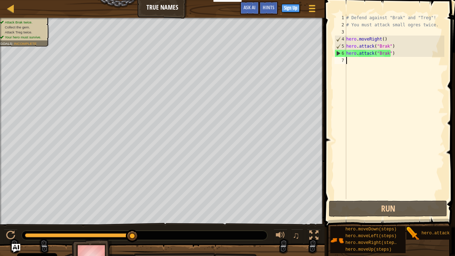
type textarea "h"
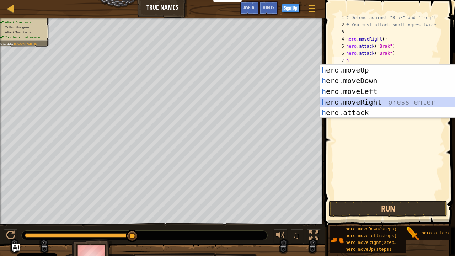
click at [375, 101] on div "h ero.moveUp press enter h ero.moveDown press enter h ero.moveLeft press enter …" at bounding box center [387, 102] width 135 height 75
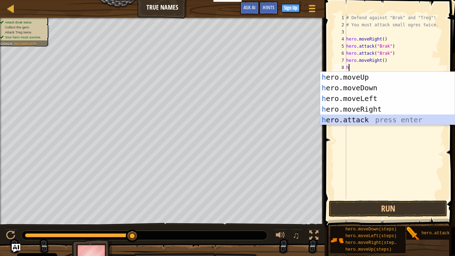
click at [370, 119] on div "h ero.moveUp press enter h ero.moveDown press enter h ero.moveLeft press enter …" at bounding box center [387, 109] width 135 height 75
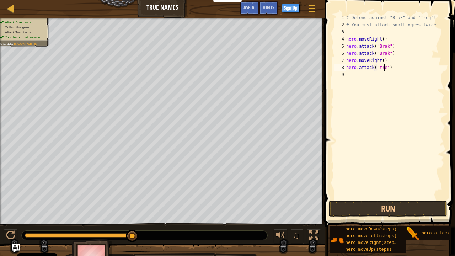
scroll to position [3, 3]
type textarea "hero.attack("treg")"
click at [381, 208] on button "Run" at bounding box center [388, 209] width 118 height 16
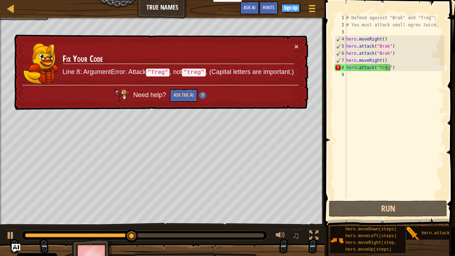
click at [292, 46] on td "Fix Your Code Line 8: ArgumentError: Attack "Treg" , not "treg" . (Capital lett…" at bounding box center [178, 64] width 232 height 42
click at [295, 45] on button "×" at bounding box center [296, 46] width 4 height 7
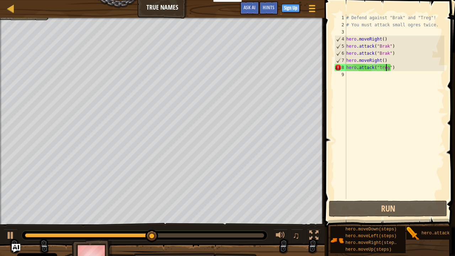
click at [358, 75] on div "# Defend against "Brak" and "Treg"! # You must attack small ogres twice. hero .…" at bounding box center [395, 113] width 100 height 199
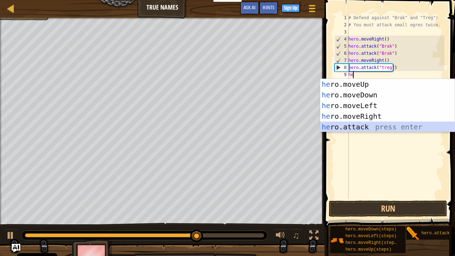
click at [373, 128] on div "he ro.moveUp press enter he ro.moveDown press enter he ro.moveLeft press enter …" at bounding box center [387, 116] width 135 height 75
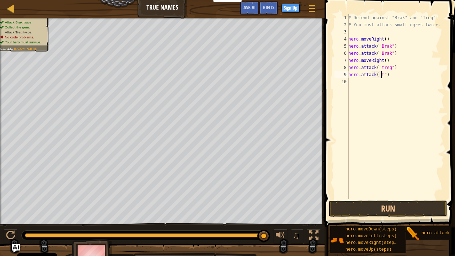
scroll to position [3, 3]
type textarea "hero.attack("treg")"
click at [396, 206] on button "Run" at bounding box center [388, 209] width 118 height 16
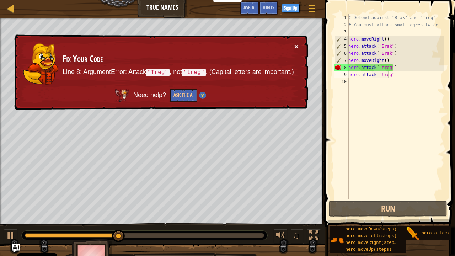
click at [297, 47] on button "×" at bounding box center [296, 46] width 4 height 7
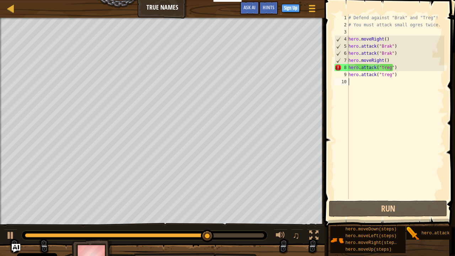
click at [364, 81] on div "# Defend against "Brak" and "Treg"! # You must attack small ogres twice. hero .…" at bounding box center [395, 113] width 97 height 199
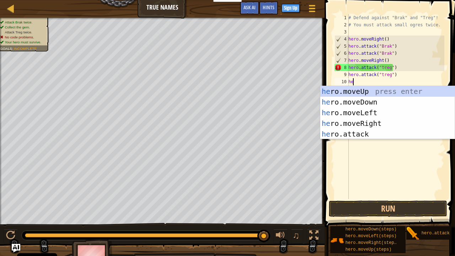
scroll to position [3, 0]
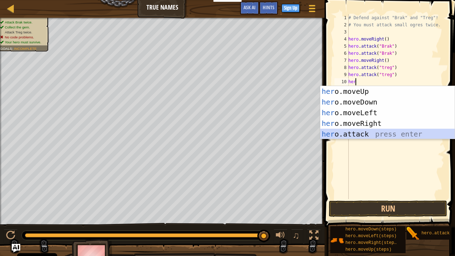
click at [369, 132] on div "her o.moveUp press enter her o.moveDown press enter her o.moveLeft press enter …" at bounding box center [387, 123] width 135 height 75
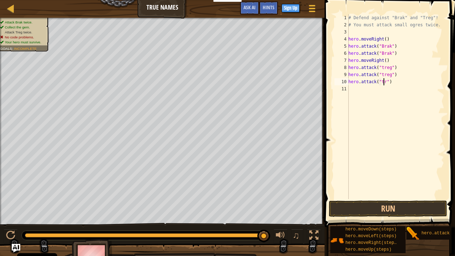
scroll to position [3, 3]
click at [374, 204] on button "Run" at bounding box center [388, 209] width 118 height 16
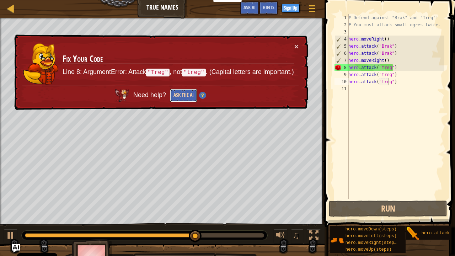
click at [191, 95] on button "Ask the AI" at bounding box center [183, 95] width 27 height 13
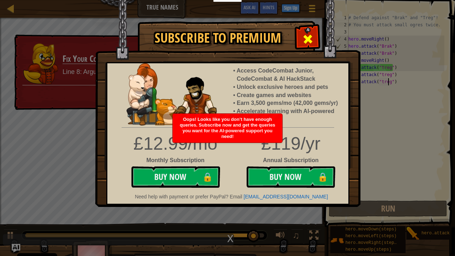
click at [312, 33] on span at bounding box center [307, 38] width 11 height 11
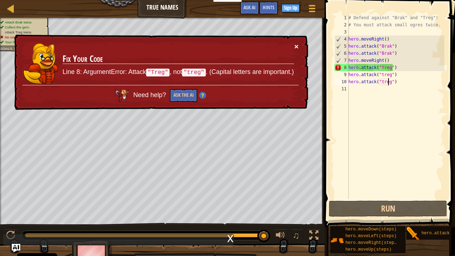
click at [297, 44] on button "×" at bounding box center [296, 46] width 4 height 7
click at [295, 46] on button "×" at bounding box center [296, 46] width 4 height 7
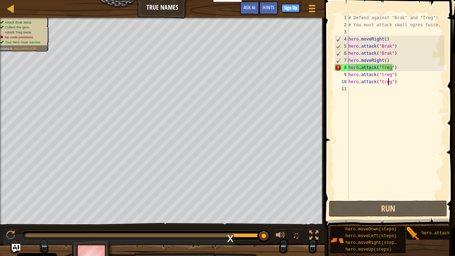
click at [381, 68] on div "# Defend against "Brak" and "Treg"! # You must attack small ogres twice. hero .…" at bounding box center [395, 113] width 97 height 199
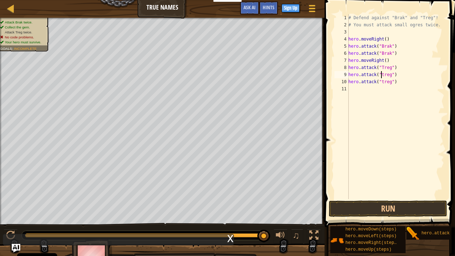
click at [381, 74] on div "# Defend against "Brak" and "Treg"! # You must attack small ogres twice. hero .…" at bounding box center [395, 113] width 97 height 199
click at [380, 80] on div "# Defend against "Brak" and "Treg"! # You must attack small ogres twice. hero .…" at bounding box center [395, 113] width 97 height 199
click at [380, 208] on button "Run" at bounding box center [388, 209] width 118 height 16
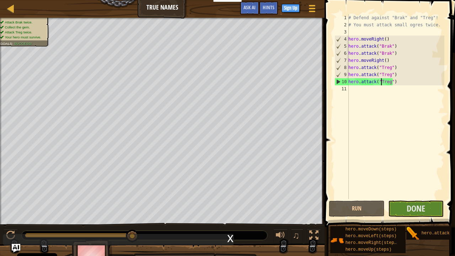
click at [396, 83] on div "# Defend against "Brak" and "Treg"! # You must attack small ogres twice. hero .…" at bounding box center [395, 113] width 97 height 199
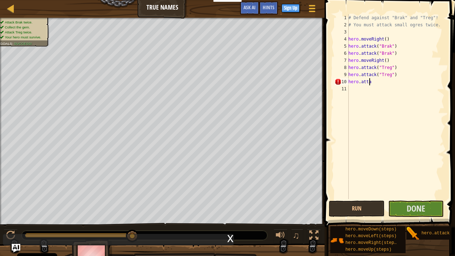
scroll to position [3, 0]
type textarea "h"
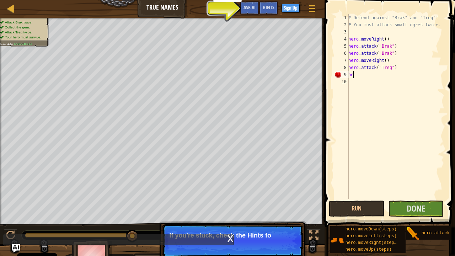
type textarea "h"
type textarea "H"
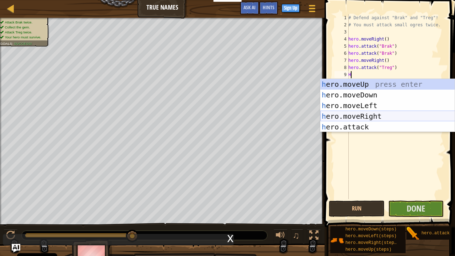
click at [369, 115] on div "h ero.moveUp press enter h ero.moveDown press enter h ero.moveLeft press enter …" at bounding box center [387, 116] width 135 height 75
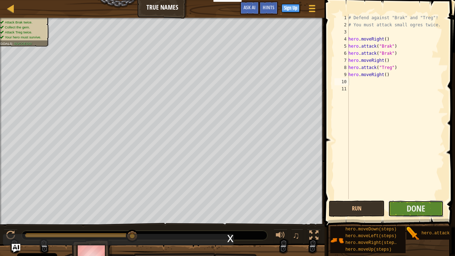
click at [405, 206] on button "Done" at bounding box center [416, 209] width 56 height 16
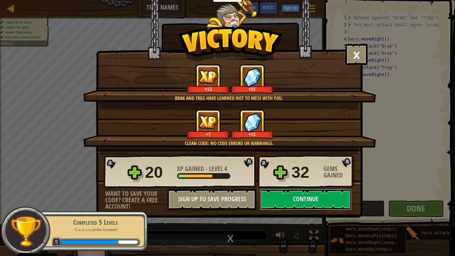
click at [279, 203] on button "Continue" at bounding box center [306, 199] width 92 height 21
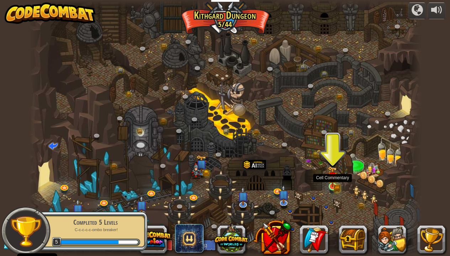
click at [335, 185] on img at bounding box center [332, 176] width 10 height 21
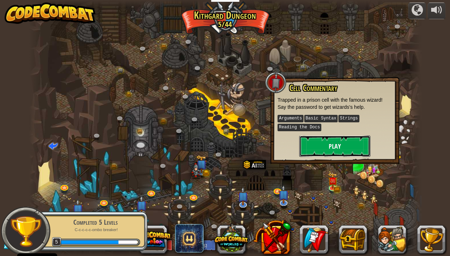
click at [333, 146] on button "Play" at bounding box center [334, 145] width 71 height 21
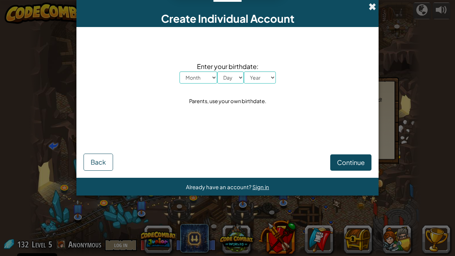
click at [370, 7] on span at bounding box center [372, 6] width 7 height 7
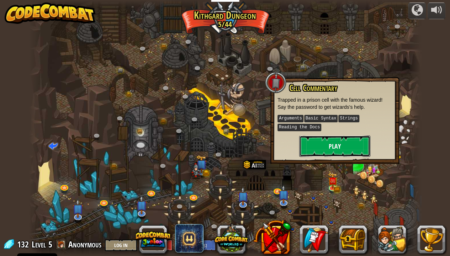
click at [335, 148] on button "Play" at bounding box center [334, 145] width 71 height 21
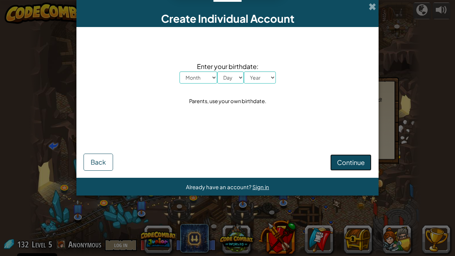
click at [343, 158] on span "Continue" at bounding box center [351, 162] width 28 height 8
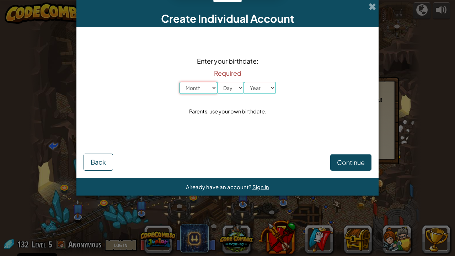
click at [206, 85] on select "Month January February March April May June July August September October Novem…" at bounding box center [199, 88] width 38 height 12
select select "4"
click at [180, 82] on select "Month January February March April May June July August September October Novem…" at bounding box center [199, 88] width 38 height 12
click at [234, 89] on select "Day 1 2 3 4 5 6 7 8 9 10 11 12 13 14 15 16 17 18 19 20 21 22 23 24 25 26 27 28 …" at bounding box center [230, 88] width 27 height 12
select select "8"
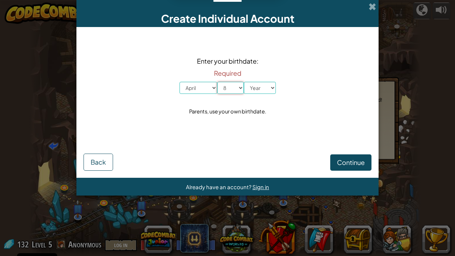
click at [217, 82] on select "Day 1 2 3 4 5 6 7 8 9 10 11 12 13 14 15 16 17 18 19 20 21 22 23 24 25 26 27 28 …" at bounding box center [230, 88] width 27 height 12
click at [255, 90] on select "Year [DATE] 2024 2023 2022 2021 2020 2019 2018 2017 2016 2015 2014 2013 2012 20…" at bounding box center [260, 88] width 32 height 12
select select "2010"
click at [244, 82] on select "Year [DATE] 2024 2023 2022 2021 2020 2019 2018 2017 2016 2015 2014 2013 2012 20…" at bounding box center [260, 88] width 32 height 12
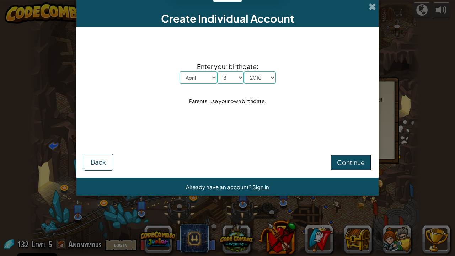
click at [348, 161] on span "Continue" at bounding box center [351, 162] width 28 height 8
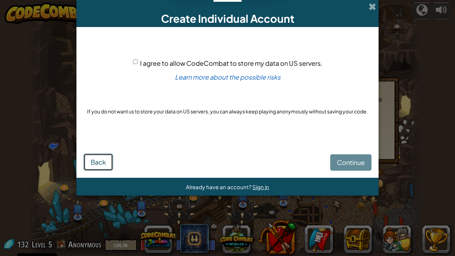
click at [103, 160] on span "Back" at bounding box center [98, 162] width 15 height 8
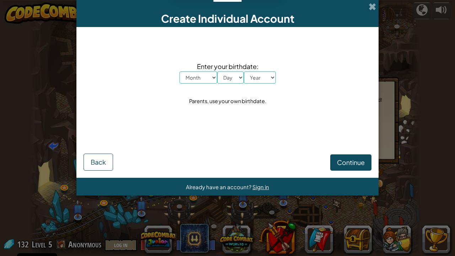
click at [202, 76] on select "Month January February March April May June July August September October Novem…" at bounding box center [199, 77] width 38 height 12
select select "4"
click at [180, 71] on select "Month January February March April May June July August September October Novem…" at bounding box center [199, 77] width 38 height 12
click at [223, 77] on select "Day 1 2 3 4 5 6 7 8 9 10 11 12 13 14 15 16 17 18 19 20 21 22 23 24 25 26 27 28 …" at bounding box center [230, 77] width 27 height 12
select select "8"
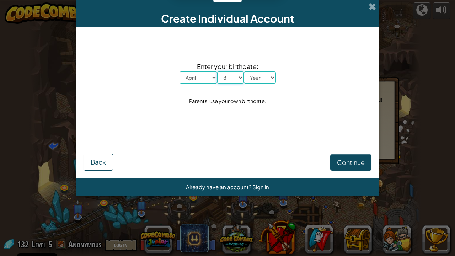
click at [217, 71] on select "Day 1 2 3 4 5 6 7 8 9 10 11 12 13 14 15 16 17 18 19 20 21 22 23 24 25 26 27 28 …" at bounding box center [230, 77] width 27 height 12
click at [261, 79] on select "Year [DATE] 2024 2023 2022 2021 2020 2019 2018 2017 2016 2015 2014 2013 2012 20…" at bounding box center [260, 77] width 32 height 12
select select "2010"
click at [244, 71] on select "Year [DATE] 2024 2023 2022 2021 2020 2019 2018 2017 2016 2015 2014 2013 2012 20…" at bounding box center [260, 77] width 32 height 12
click at [347, 162] on span "Continue" at bounding box center [351, 162] width 28 height 8
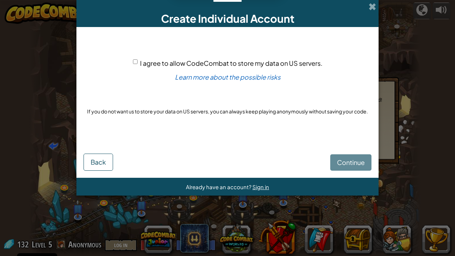
click at [135, 62] on input "I agree to allow CodeCombat to store my data on US servers." at bounding box center [135, 61] width 5 height 5
checkbox input "true"
click at [338, 156] on button "Continue" at bounding box center [350, 162] width 41 height 16
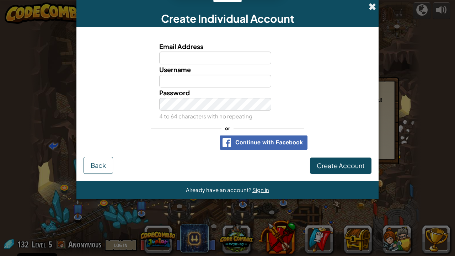
click at [371, 9] on span at bounding box center [372, 6] width 7 height 7
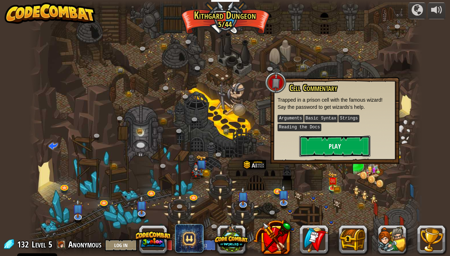
click at [331, 155] on button "Play" at bounding box center [334, 145] width 71 height 21
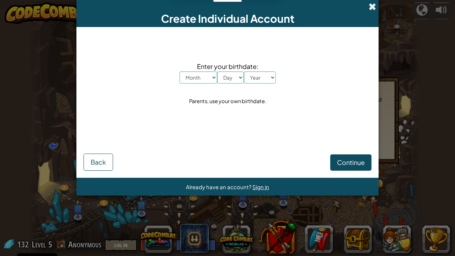
click at [374, 6] on span at bounding box center [372, 6] width 7 height 7
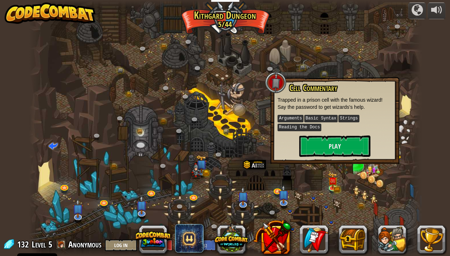
click at [293, 119] on kbd "Arguments" at bounding box center [290, 118] width 26 height 7
click at [345, 141] on button "Play" at bounding box center [334, 145] width 71 height 21
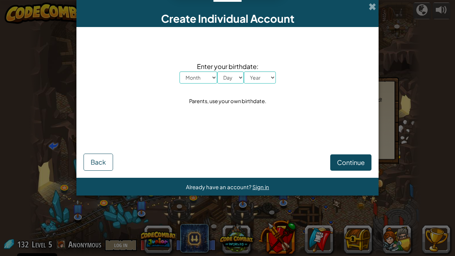
click at [369, 4] on span at bounding box center [372, 6] width 7 height 7
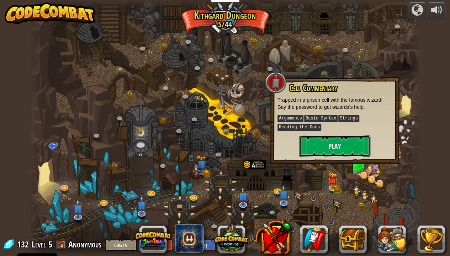
click at [357, 145] on button "Play" at bounding box center [334, 145] width 71 height 21
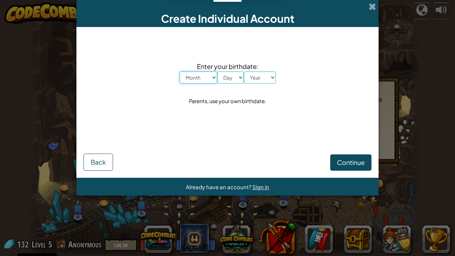
click at [191, 81] on select "Month January February March April May June July August September October Novem…" at bounding box center [199, 77] width 38 height 12
click at [269, 112] on div "Enter your birthdate: Month January February March April May June July August S…" at bounding box center [228, 84] width 288 height 100
click at [202, 82] on select "Month January February March April May June July August September October Novem…" at bounding box center [199, 77] width 38 height 12
select select "9"
click at [180, 71] on select "Month January February March April May June July August September October Novem…" at bounding box center [199, 77] width 38 height 12
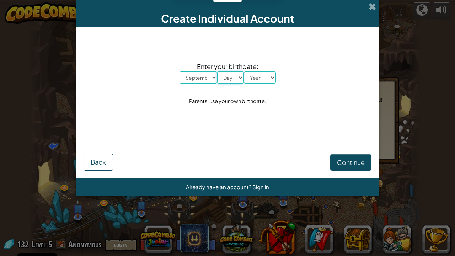
click at [230, 75] on select "Day 1 2 3 4 5 6 7 8 9 10 11 12 13 14 15 16 17 18 19 20 21 22 23 24 25 26 27 28 …" at bounding box center [230, 77] width 27 height 12
select select "21"
click at [217, 71] on select "Day 1 2 3 4 5 6 7 8 9 10 11 12 13 14 15 16 17 18 19 20 21 22 23 24 25 26 27 28 …" at bounding box center [230, 77] width 27 height 12
click at [258, 81] on select "Year [DATE] 2024 2023 2022 2021 2020 2019 2018 2017 2016 2015 2014 2013 2012 20…" at bounding box center [260, 77] width 32 height 12
select select "1986"
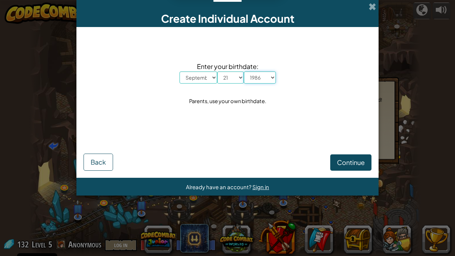
click at [244, 71] on select "Year [DATE] 2024 2023 2022 2021 2020 2019 2018 2017 2016 2015 2014 2013 2012 20…" at bounding box center [260, 77] width 32 height 12
click at [350, 162] on span "Continue" at bounding box center [351, 162] width 28 height 8
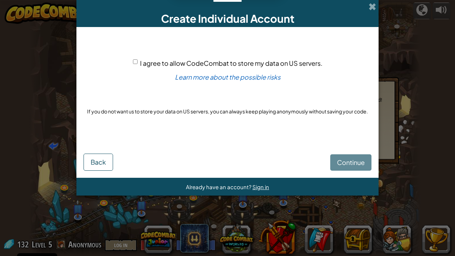
click at [135, 63] on input "I agree to allow CodeCombat to store my data on US servers." at bounding box center [135, 61] width 5 height 5
checkbox input "true"
click at [343, 156] on button "Continue" at bounding box center [350, 162] width 41 height 16
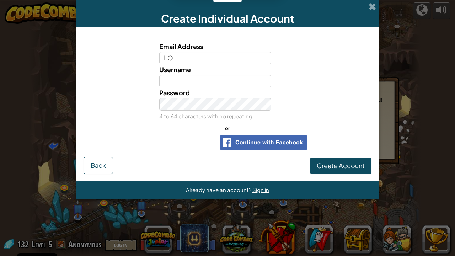
type input "[EMAIL_ADDRESS][PERSON_NAME][DOMAIN_NAME]"
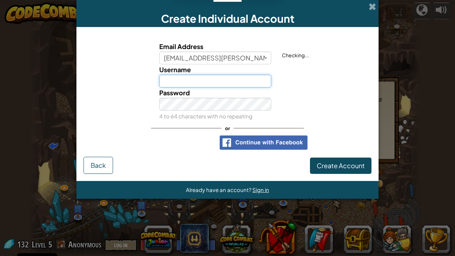
click at [204, 81] on input "Username" at bounding box center [215, 81] width 112 height 13
type input "F"
type input "frazerlazer"
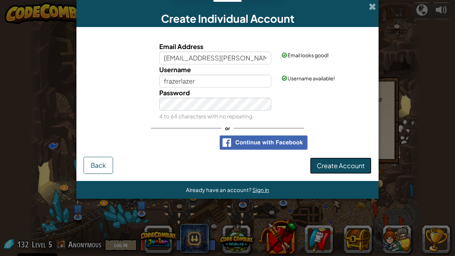
click at [342, 170] on button "Create Account" at bounding box center [341, 166] width 62 height 16
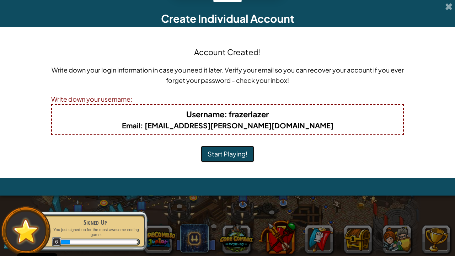
click at [222, 154] on button "Start Playing!" at bounding box center [227, 154] width 53 height 16
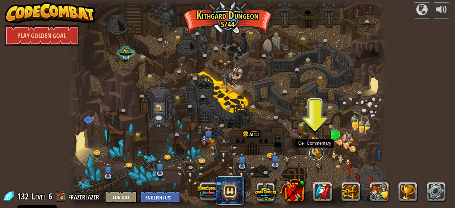
click at [315, 152] on link at bounding box center [316, 153] width 14 height 14
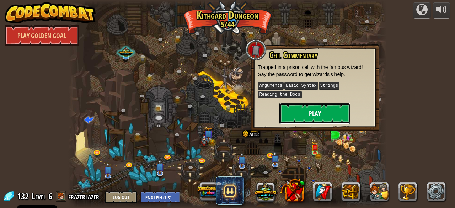
click at [330, 116] on button "Play" at bounding box center [314, 113] width 71 height 21
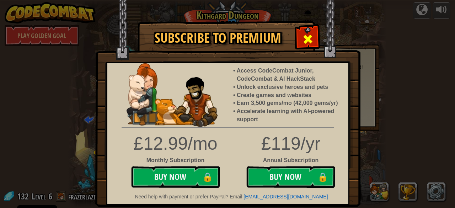
click at [311, 39] on span at bounding box center [307, 38] width 11 height 11
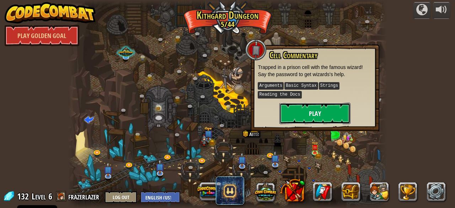
click at [319, 117] on button "Play" at bounding box center [314, 113] width 71 height 21
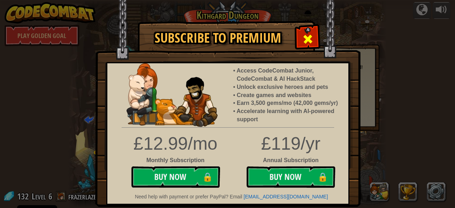
click at [310, 38] on span at bounding box center [307, 38] width 11 height 11
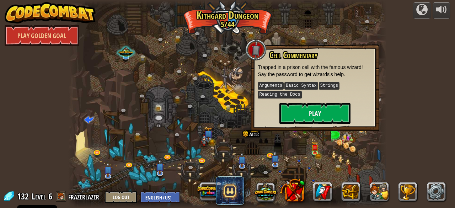
click at [275, 86] on kbd "Arguments" at bounding box center [271, 85] width 26 height 7
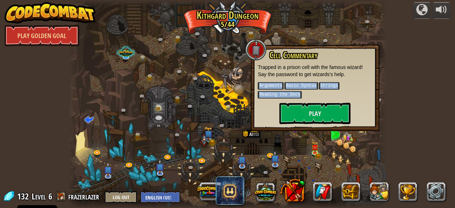
click at [309, 85] on kbd "Basic Syntax" at bounding box center [300, 85] width 33 height 7
click at [317, 98] on p "Arguments Basic Syntax Strings Reading the Docs" at bounding box center [315, 90] width 114 height 18
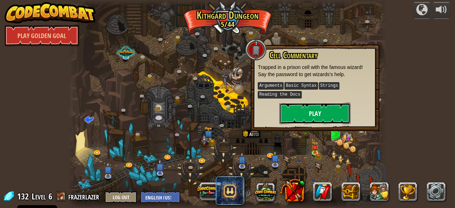
click at [319, 120] on button "Play" at bounding box center [314, 113] width 71 height 21
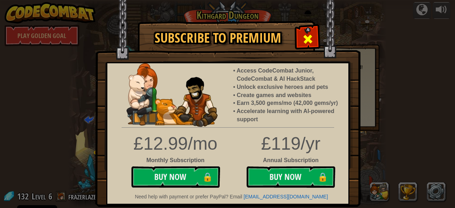
click at [304, 41] on span at bounding box center [307, 38] width 11 height 11
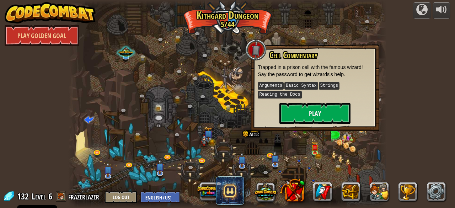
click at [363, 31] on div at bounding box center [227, 104] width 318 height 208
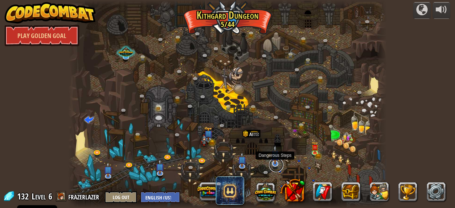
click at [274, 165] on link at bounding box center [276, 165] width 14 height 14
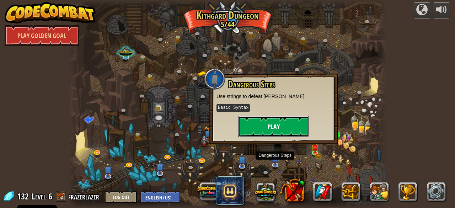
click at [278, 122] on button "Play" at bounding box center [273, 126] width 71 height 21
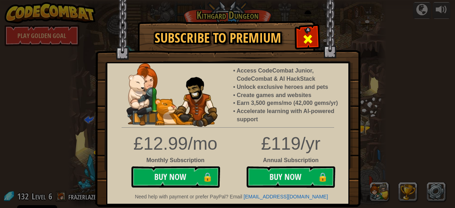
click at [302, 39] on div at bounding box center [308, 38] width 22 height 22
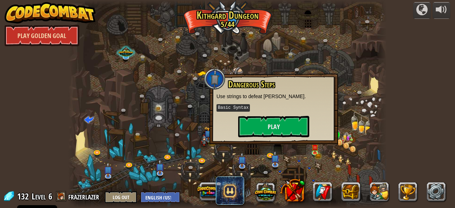
click at [63, 35] on link "Play Golden Goal" at bounding box center [42, 35] width 75 height 21
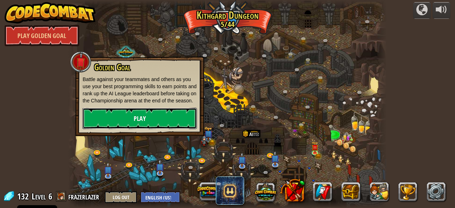
click at [176, 119] on link "Play" at bounding box center [139, 118] width 114 height 21
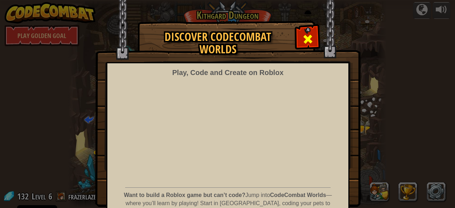
click at [302, 37] on span at bounding box center [307, 38] width 11 height 11
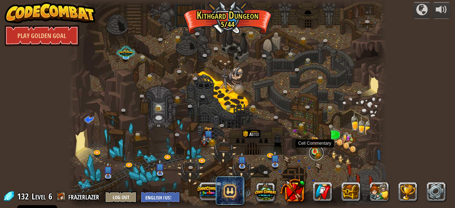
click at [312, 153] on link at bounding box center [316, 153] width 14 height 14
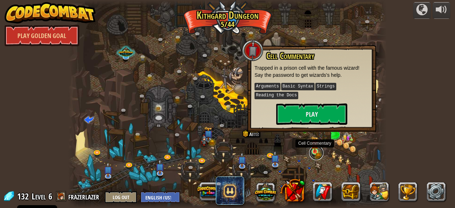
click at [312, 153] on link at bounding box center [316, 153] width 14 height 14
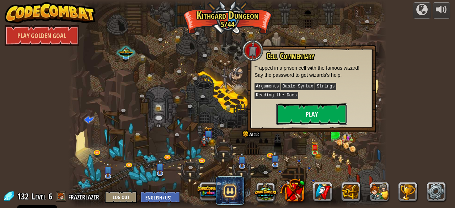
click at [310, 117] on button "Play" at bounding box center [311, 113] width 71 height 21
